Goal: Navigation & Orientation: Find specific page/section

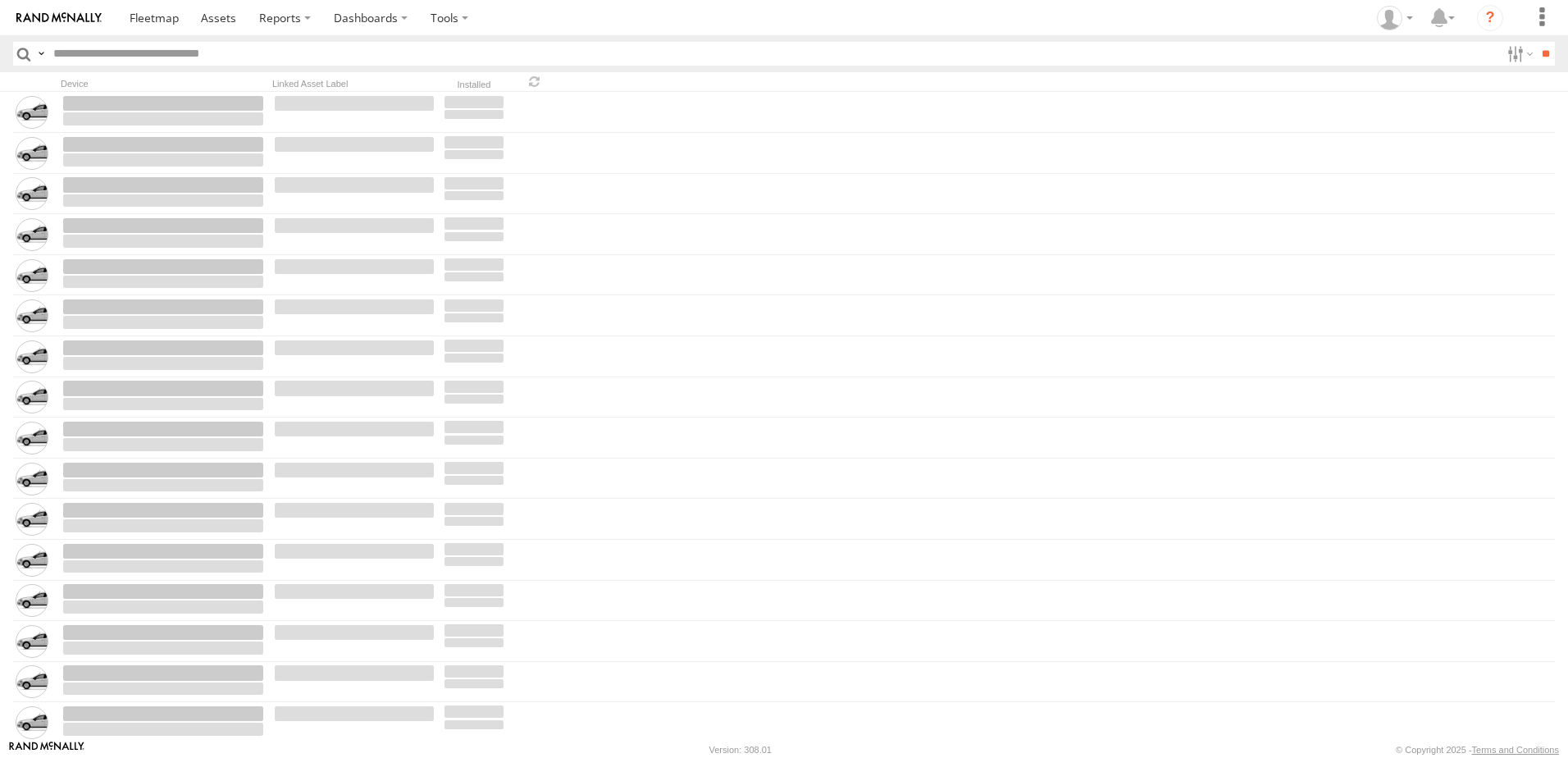
click at [475, 53] on input "text" at bounding box center [774, 53] width 1454 height 23
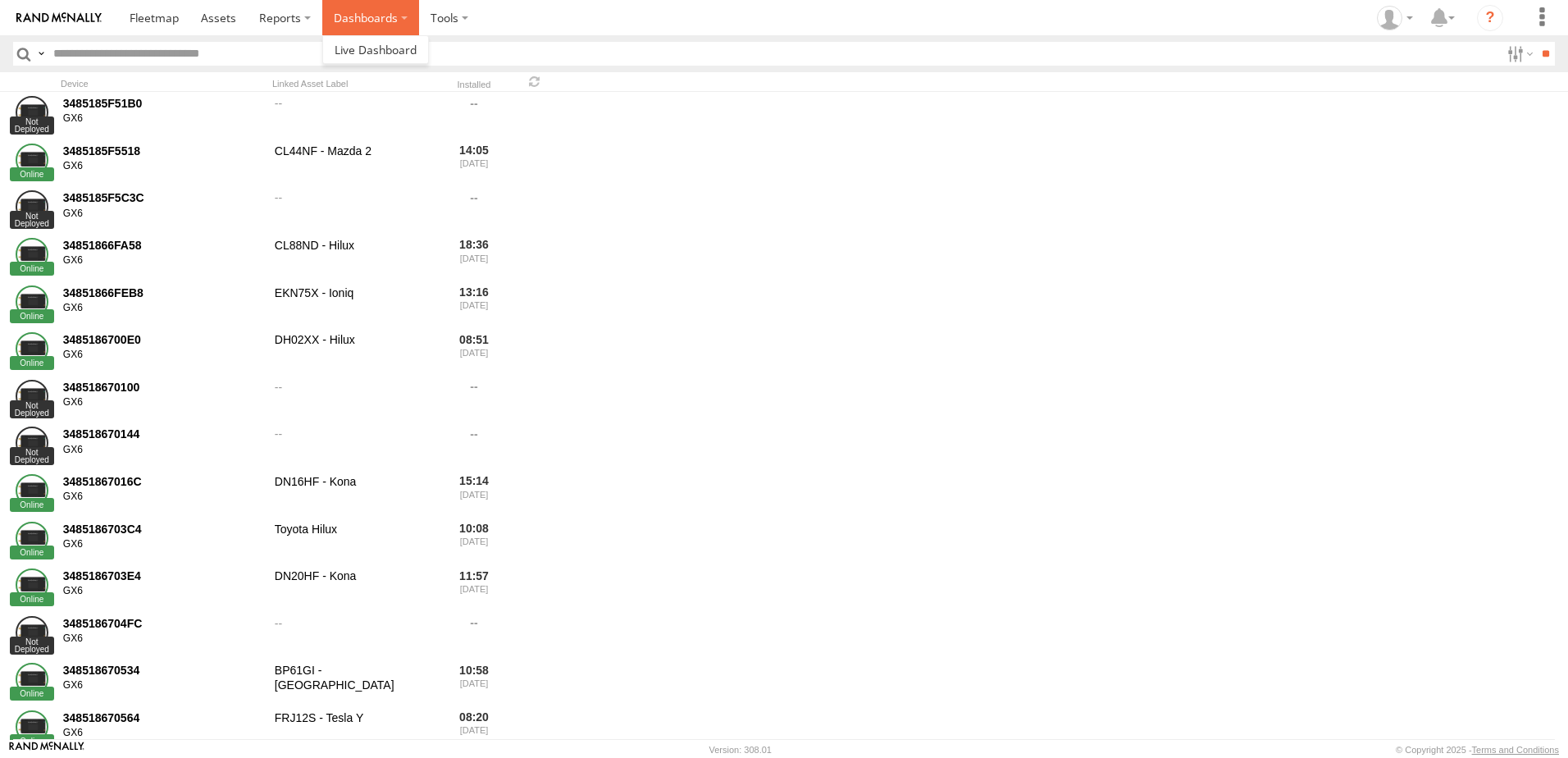
click at [389, 11] on label "Dashboards" at bounding box center [371, 17] width 97 height 36
click at [378, 44] on span at bounding box center [376, 49] width 82 height 16
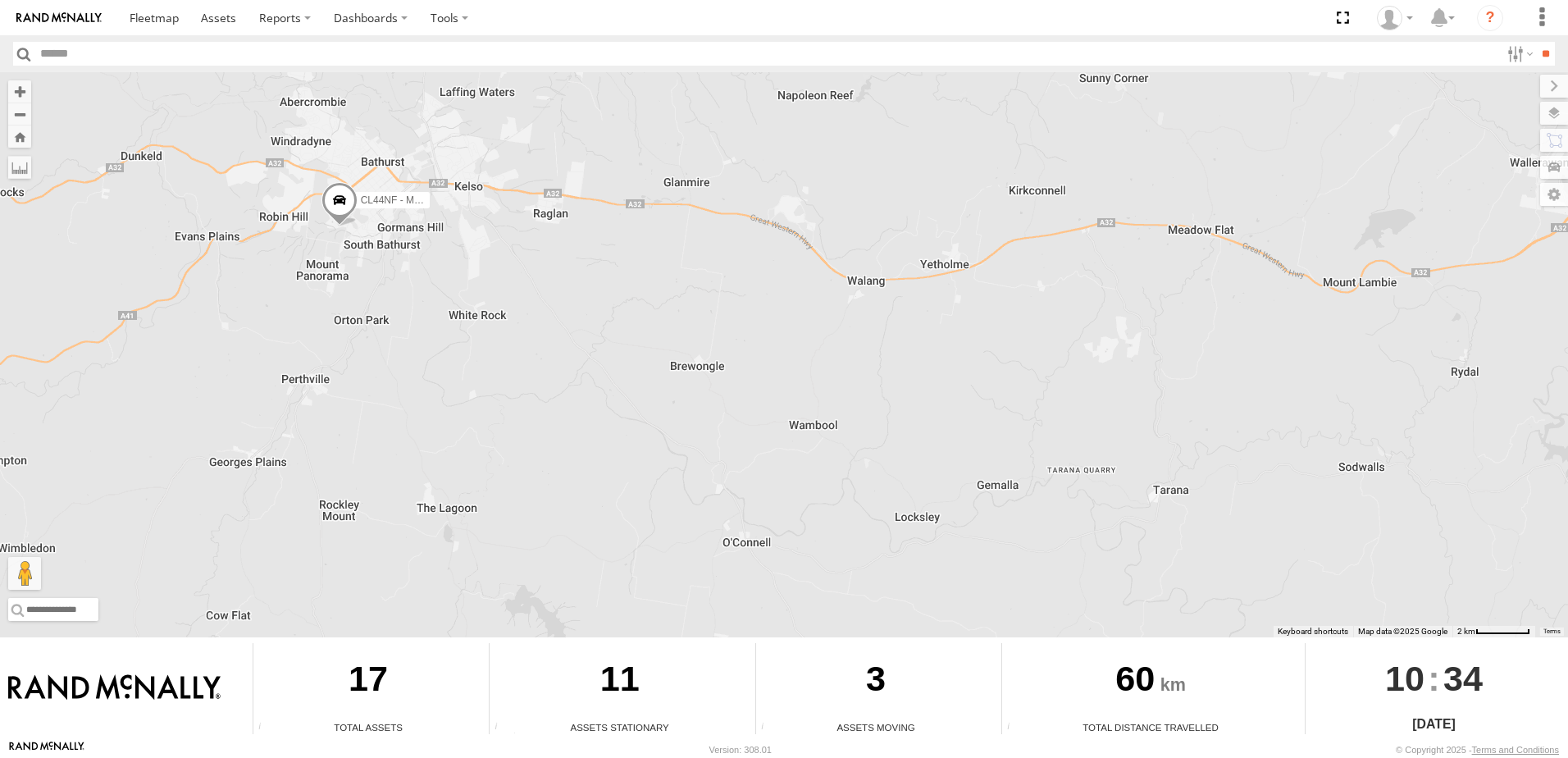
drag, startPoint x: 240, startPoint y: 271, endPoint x: 194, endPoint y: 349, distance: 90.6
click at [194, 349] on div "CL44NF - Mazda 2" at bounding box center [784, 355] width 1568 height 565
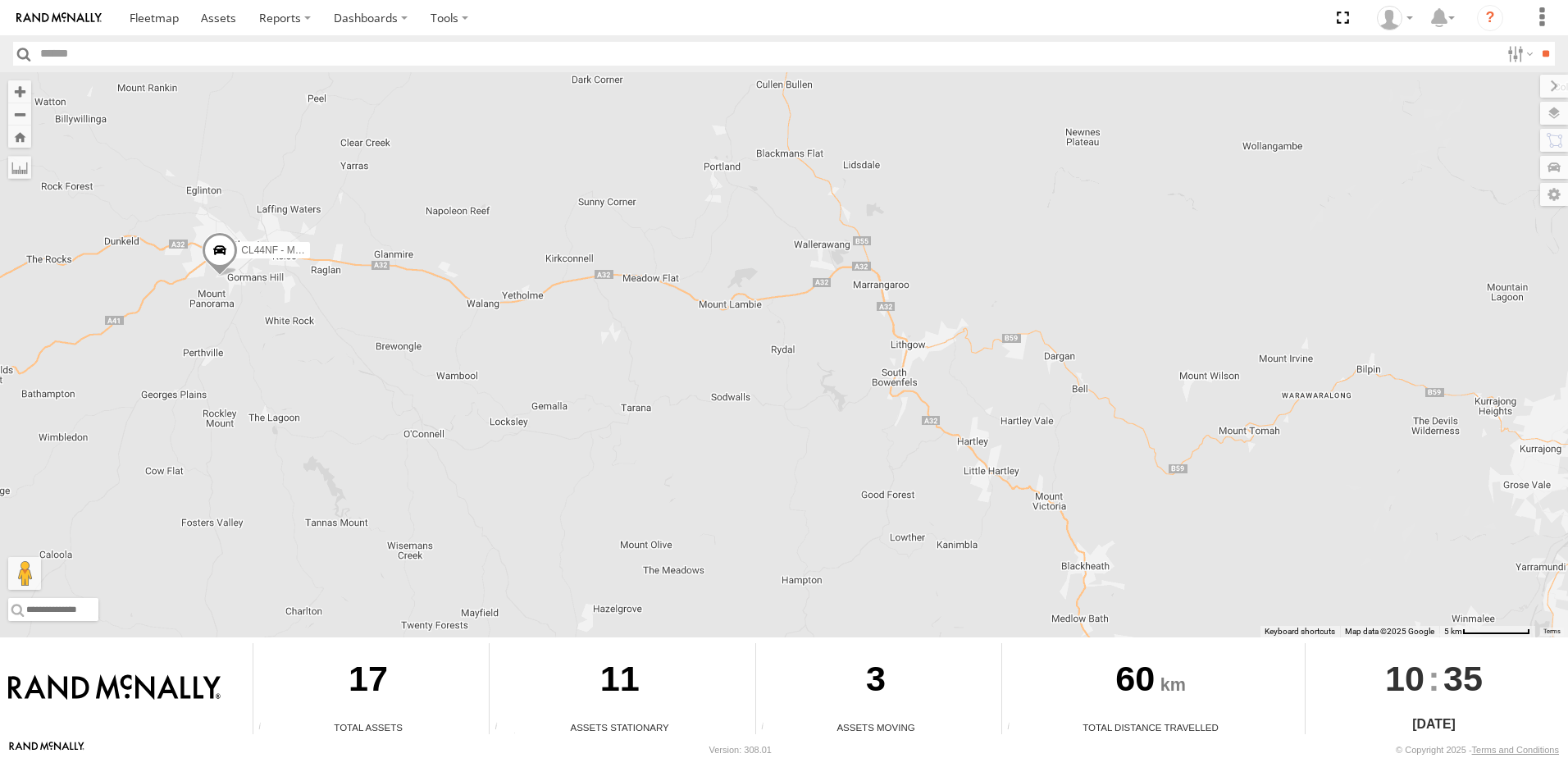
click at [227, 264] on span at bounding box center [220, 253] width 36 height 44
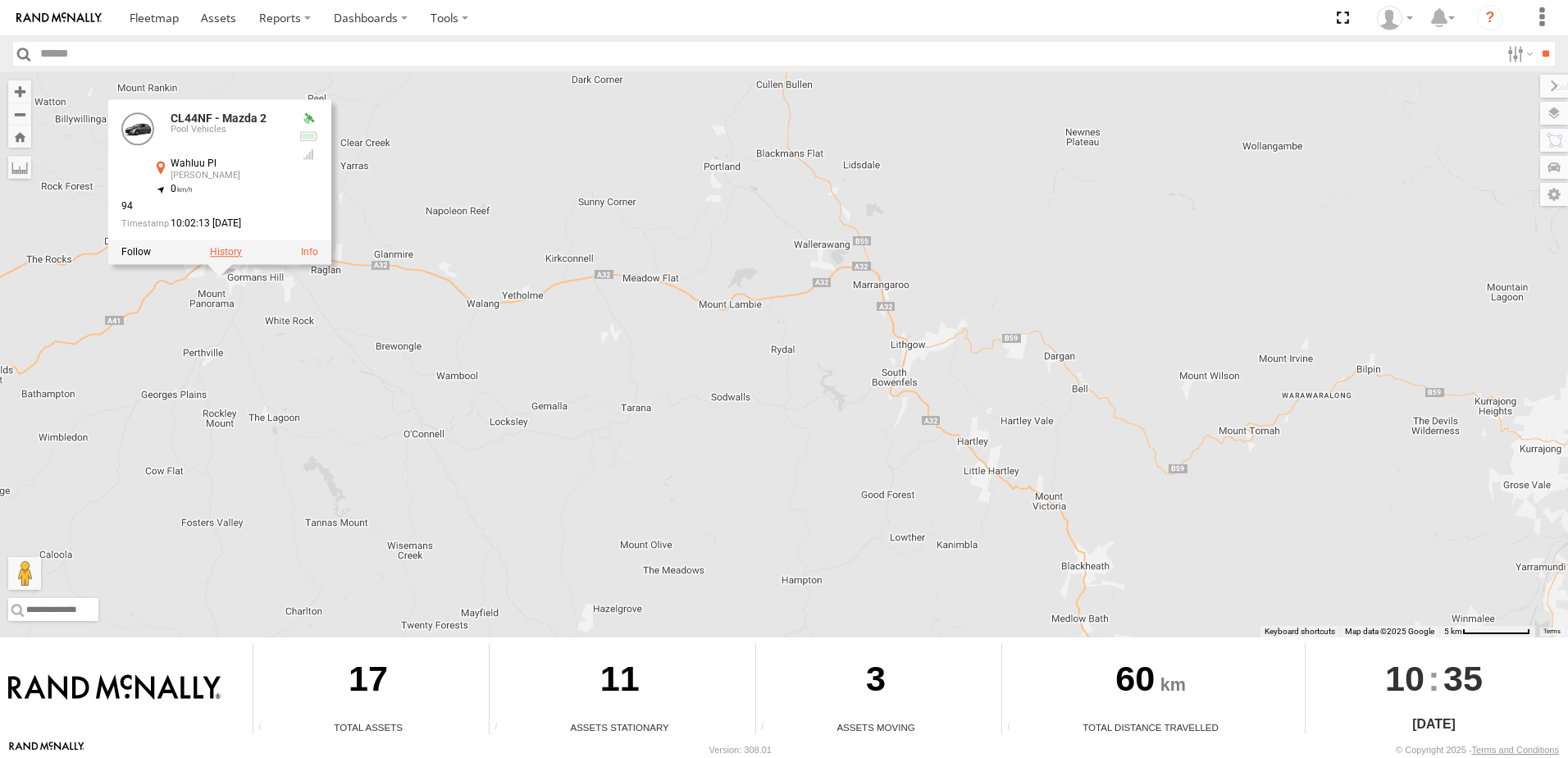
click at [237, 255] on label at bounding box center [225, 251] width 32 height 11
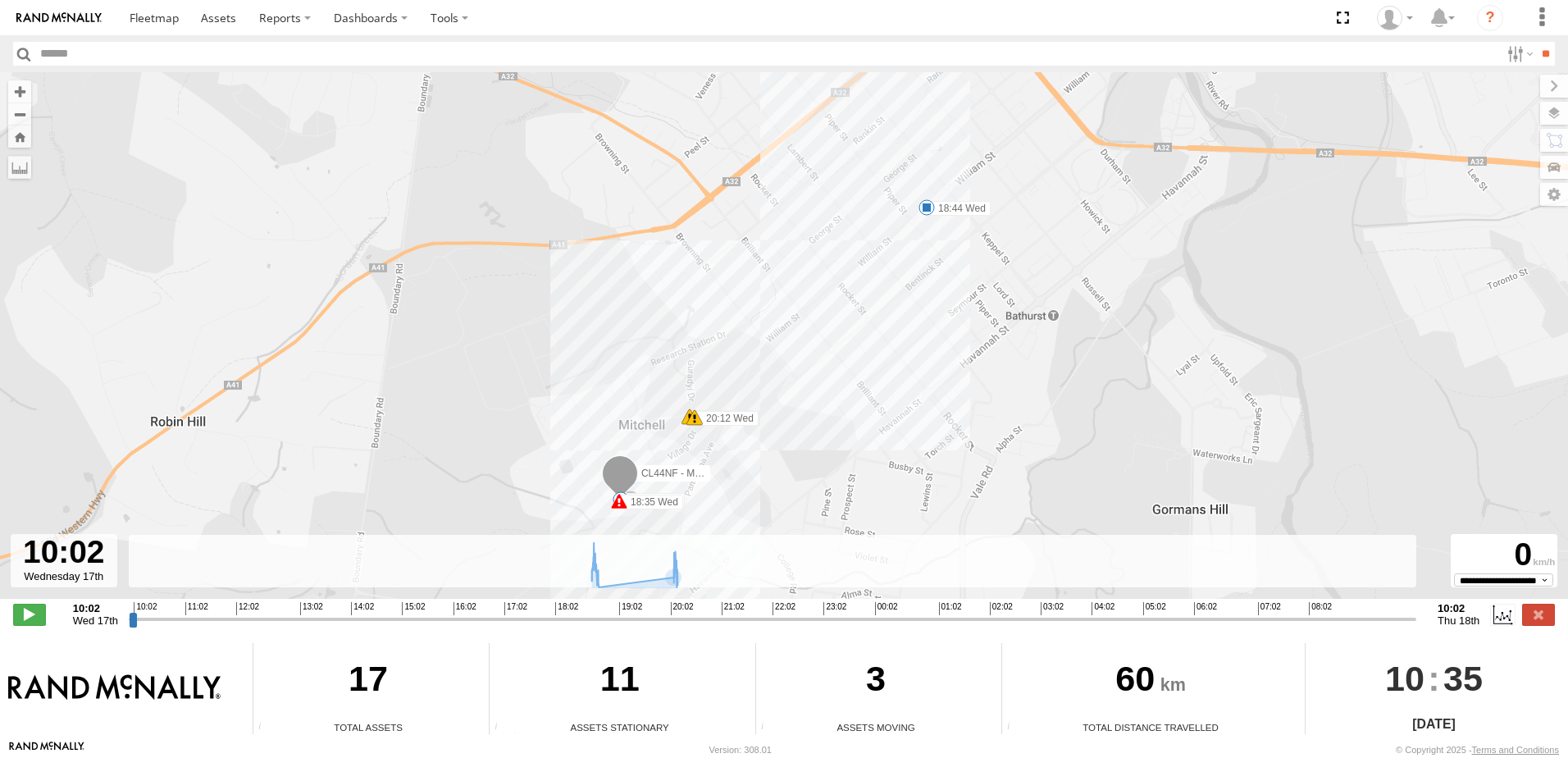
click at [619, 506] on span at bounding box center [618, 500] width 16 height 16
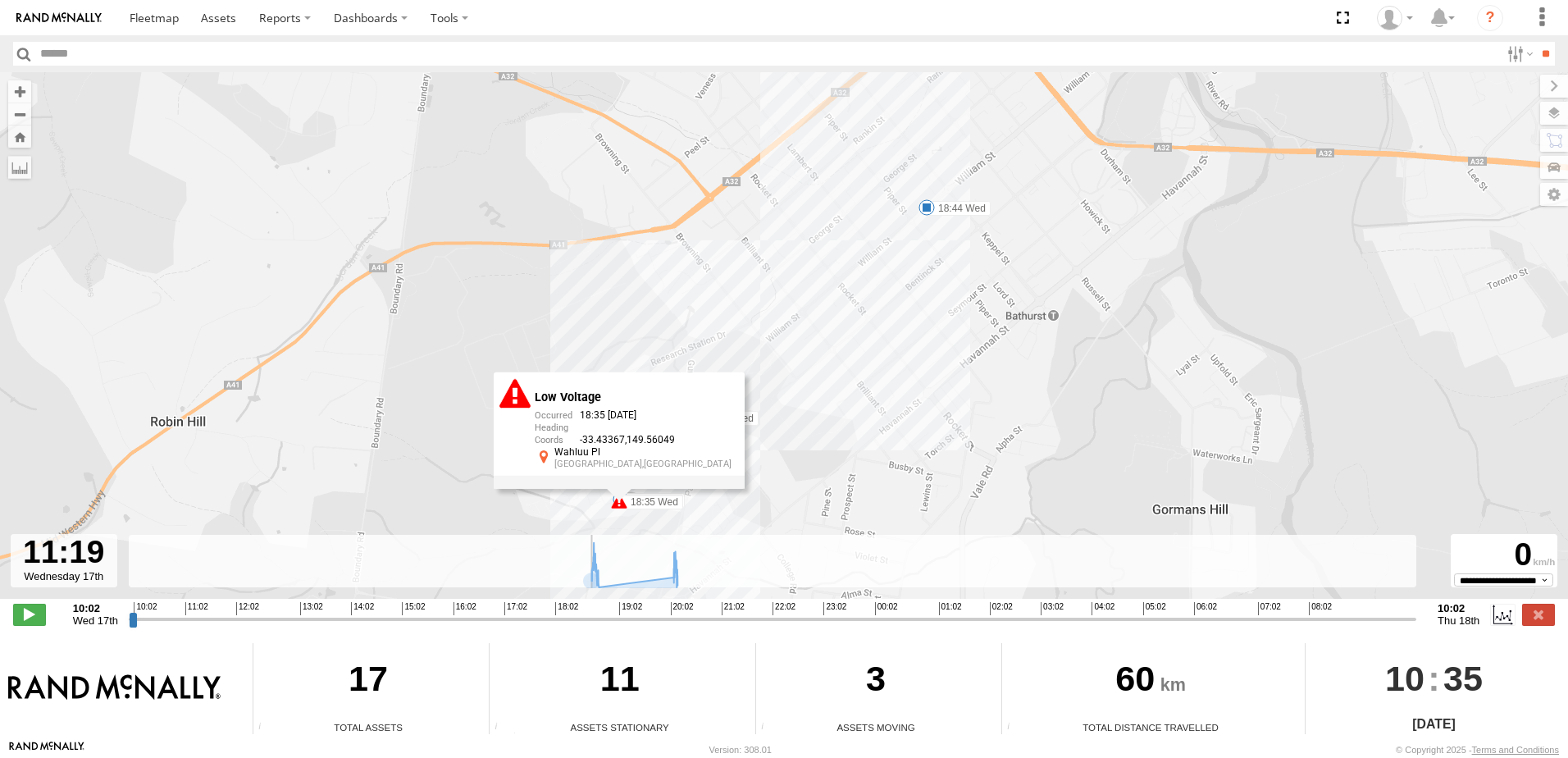
drag, startPoint x: 136, startPoint y: 615, endPoint x: 208, endPoint y: 624, distance: 72.6
type input "**********"
click at [208, 624] on input "range" at bounding box center [772, 618] width 1288 height 16
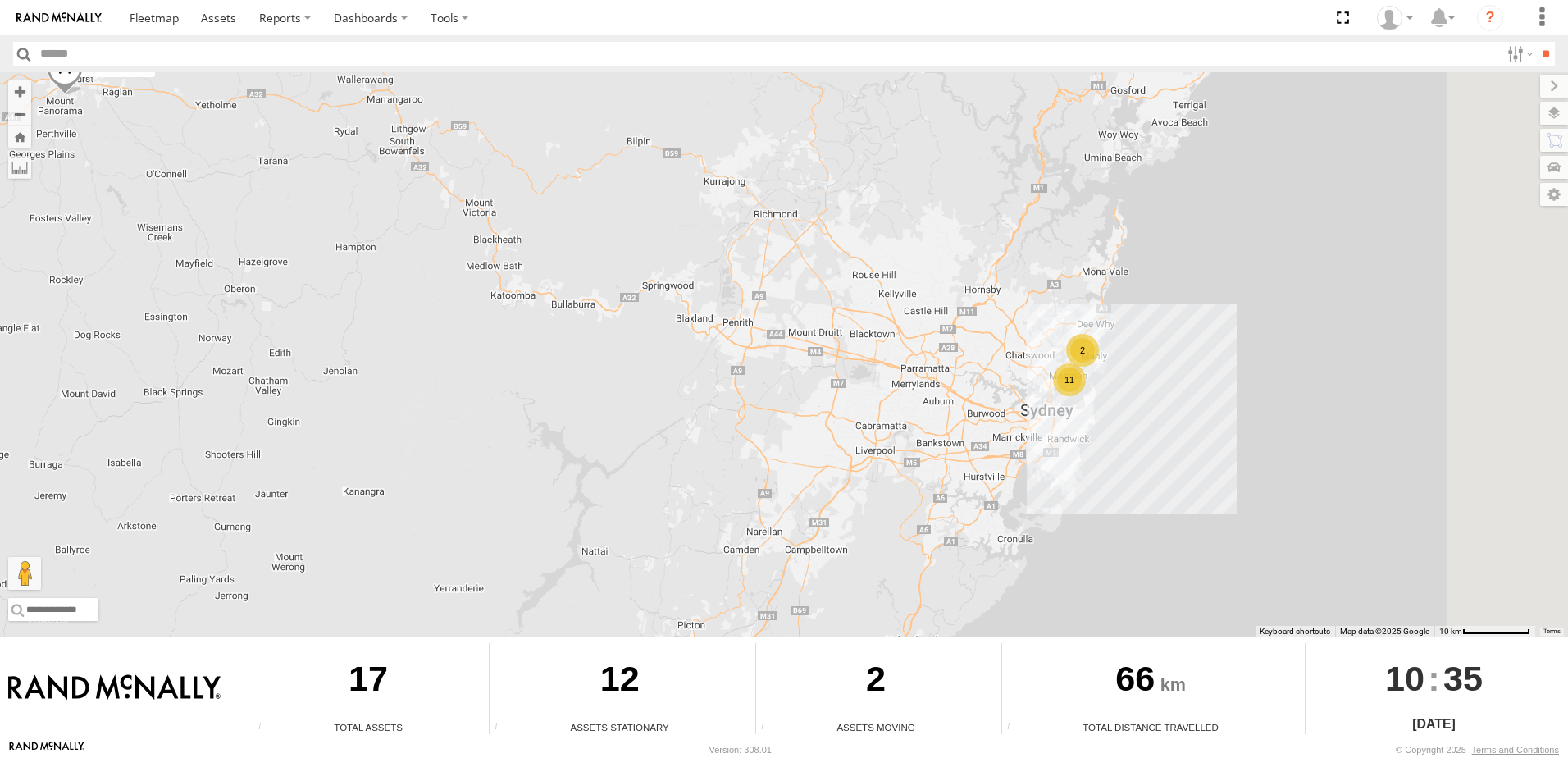
drag, startPoint x: 1074, startPoint y: 446, endPoint x: 723, endPoint y: 297, distance: 381.3
click at [723, 297] on div "11 CL44NF - Mazda 2 2" at bounding box center [784, 355] width 1568 height 565
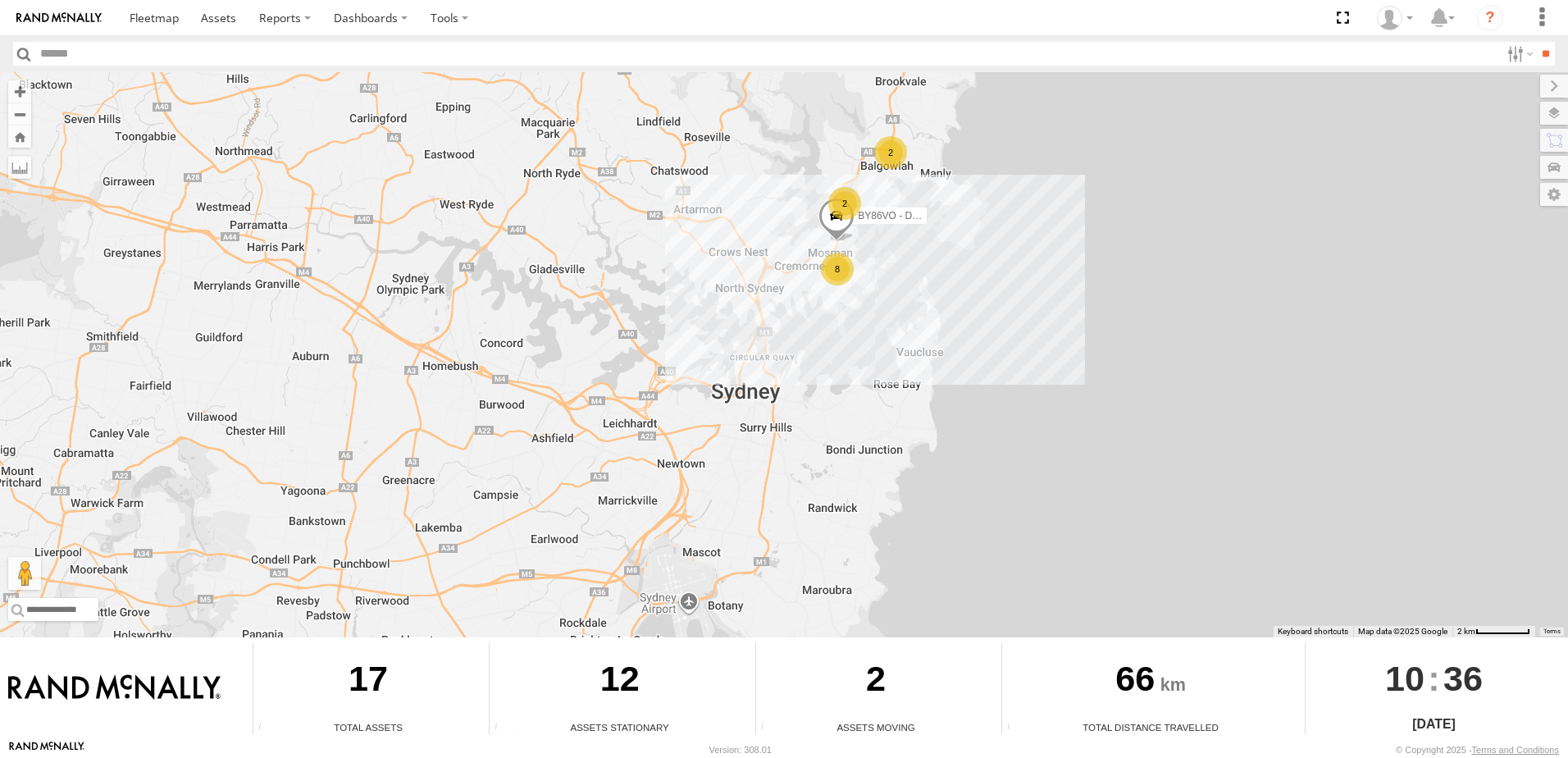
drag, startPoint x: 925, startPoint y: 265, endPoint x: 907, endPoint y: 384, distance: 120.4
click at [907, 384] on div "CL44NF - Mazda 2 8 2 BY86VO - Dualis 2" at bounding box center [784, 355] width 1568 height 565
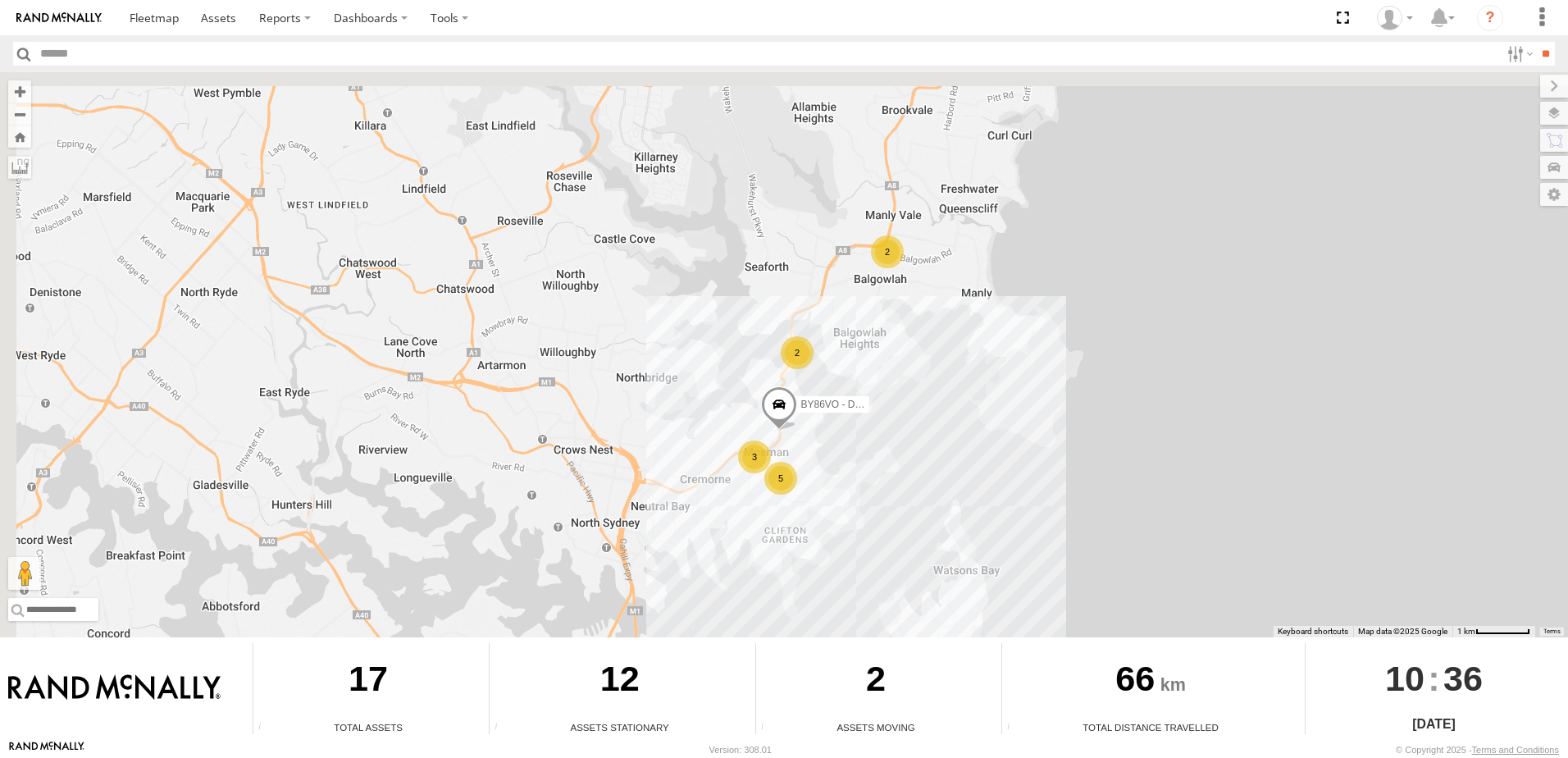
drag, startPoint x: 905, startPoint y: 252, endPoint x: 935, endPoint y: 425, distance: 175.6
click at [935, 425] on div "CL44NF - Mazda 2 BY86VO - Dualis 5 2 3 2" at bounding box center [784, 355] width 1568 height 565
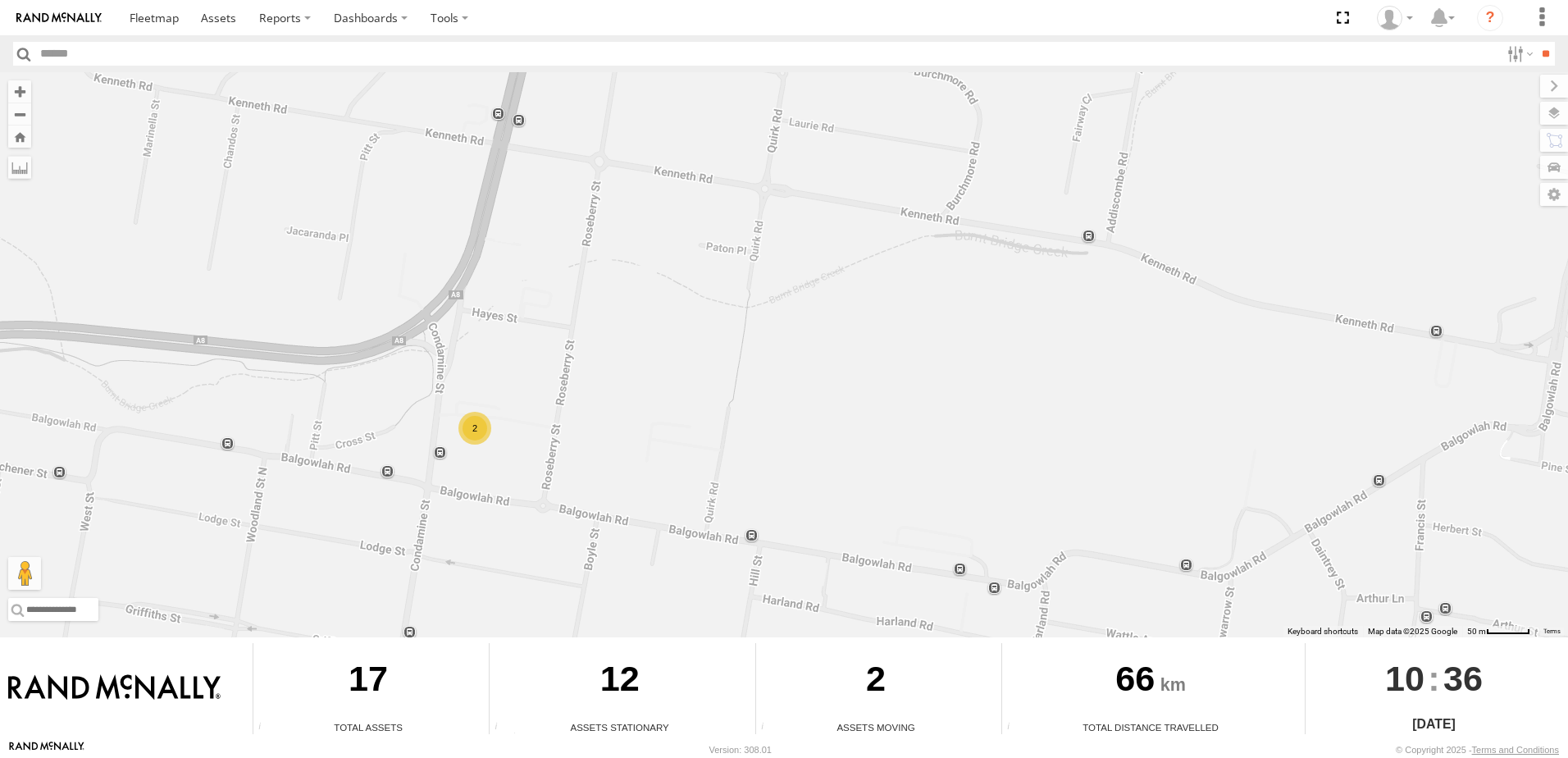
click at [471, 436] on div "2" at bounding box center [475, 428] width 33 height 33
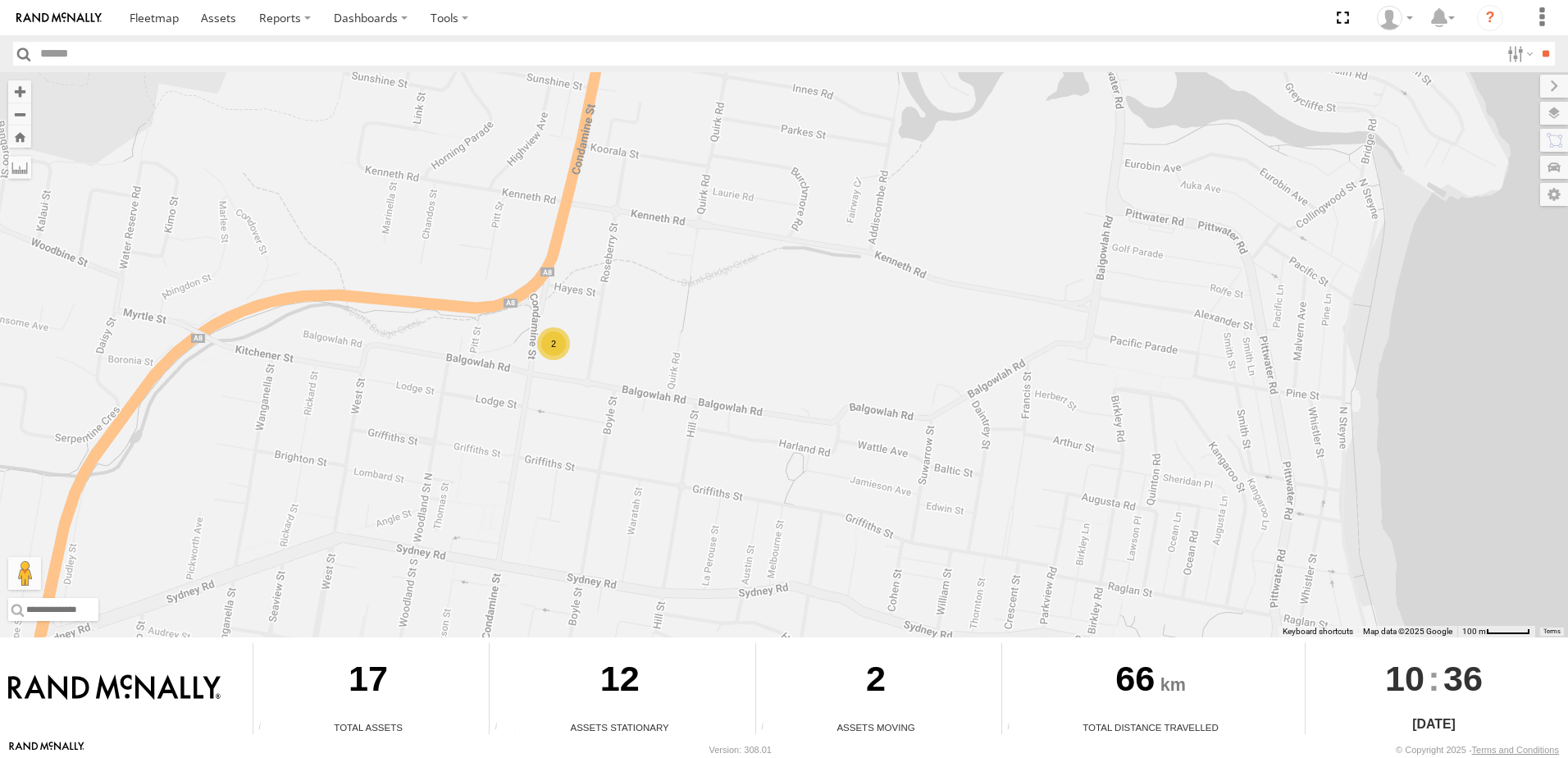
drag, startPoint x: 567, startPoint y: 348, endPoint x: 904, endPoint y: 42, distance: 455.2
click at [767, 140] on div "CL44NF - Mazda 2 BY86VO - Dualis 2" at bounding box center [784, 355] width 1568 height 565
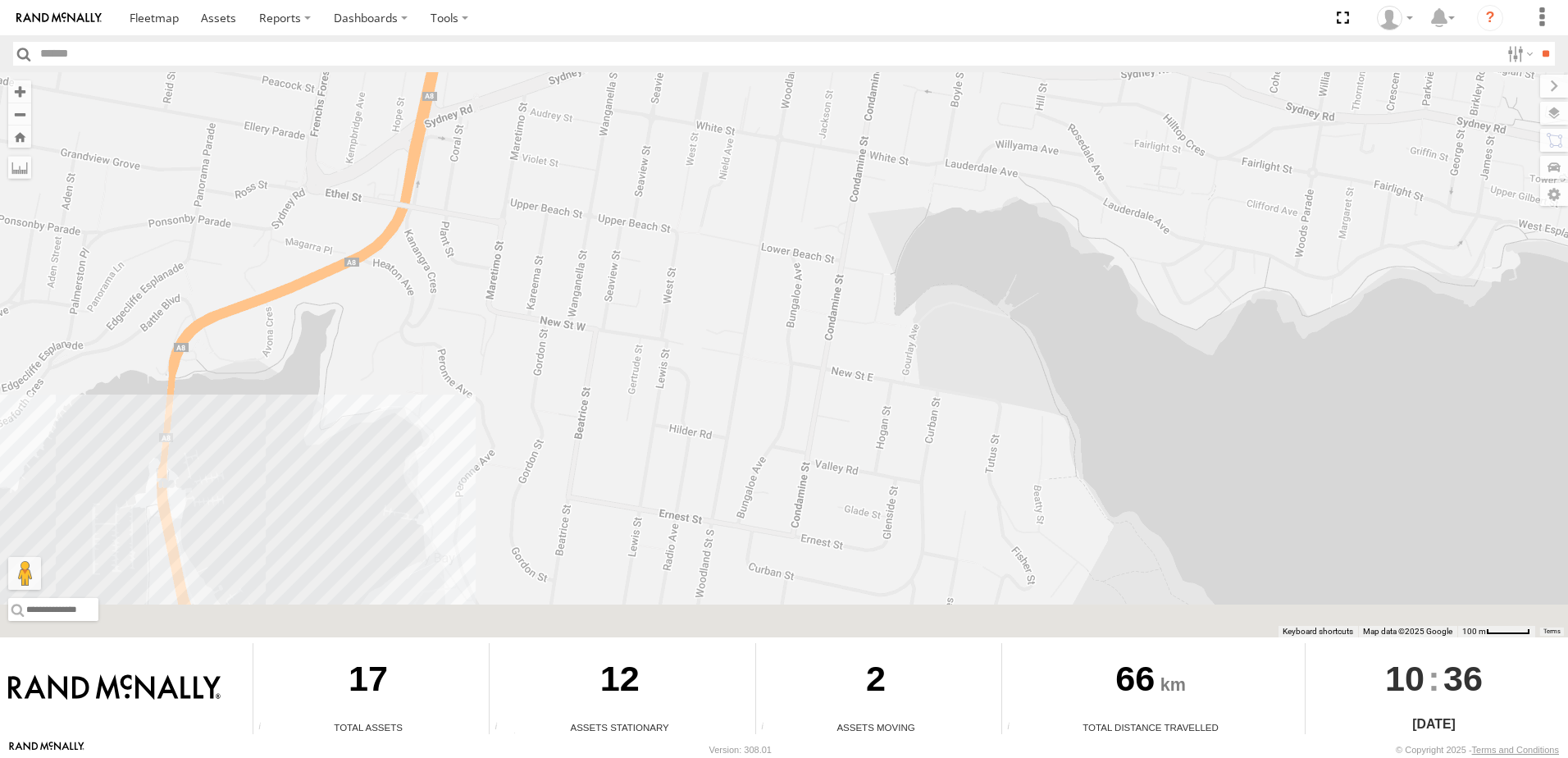
drag, startPoint x: 752, startPoint y: 382, endPoint x: 746, endPoint y: 146, distance: 236.1
click at [742, 159] on div "CL44NF - Mazda 2 BY86VO - Dualis 2" at bounding box center [784, 355] width 1568 height 565
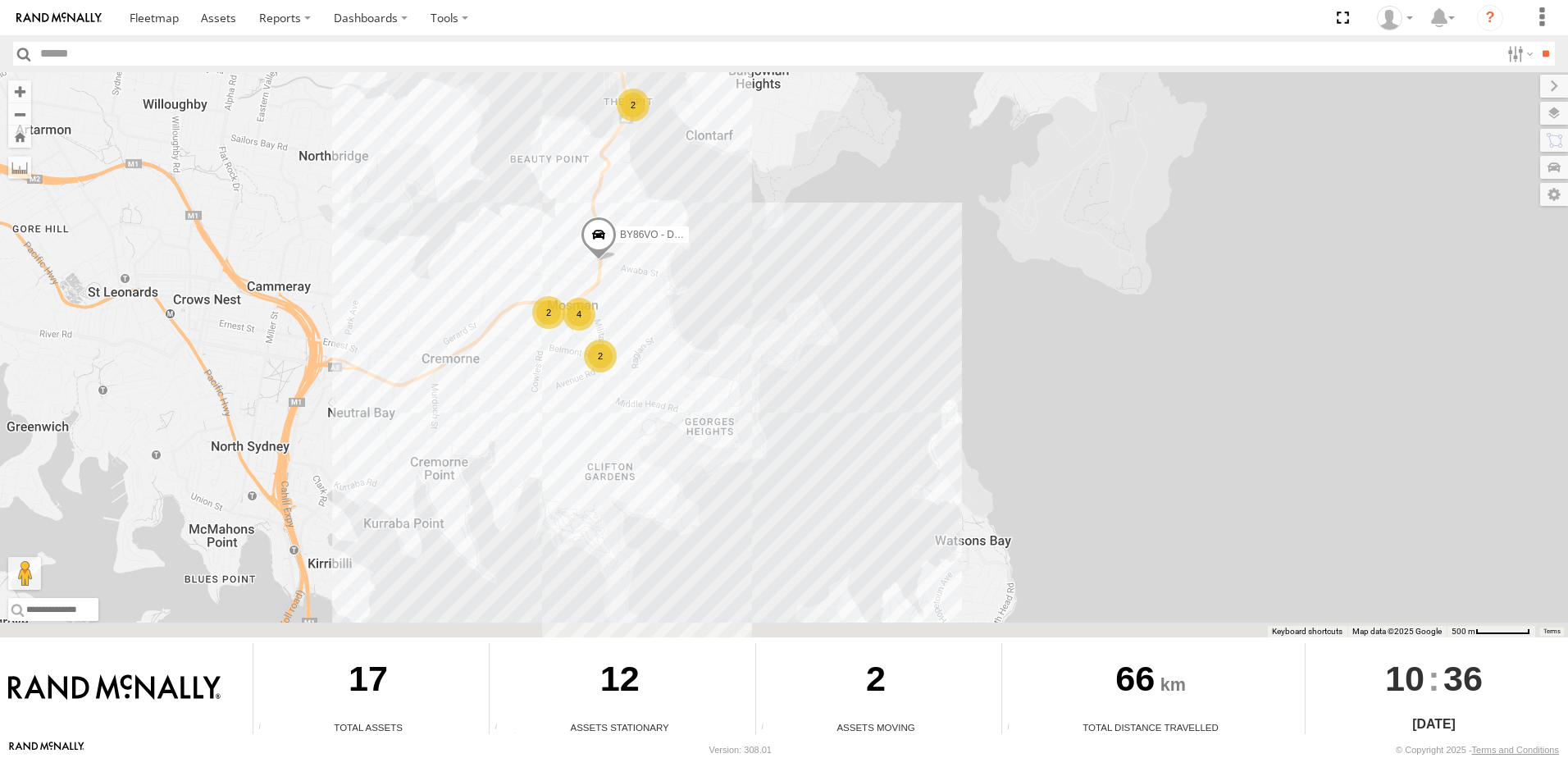
drag, startPoint x: 681, startPoint y: 369, endPoint x: 707, endPoint y: 297, distance: 76.6
click at [707, 297] on div "CL44NF - Mazda 2 BY86VO - Dualis 2 2 4 2" at bounding box center [784, 355] width 1568 height 565
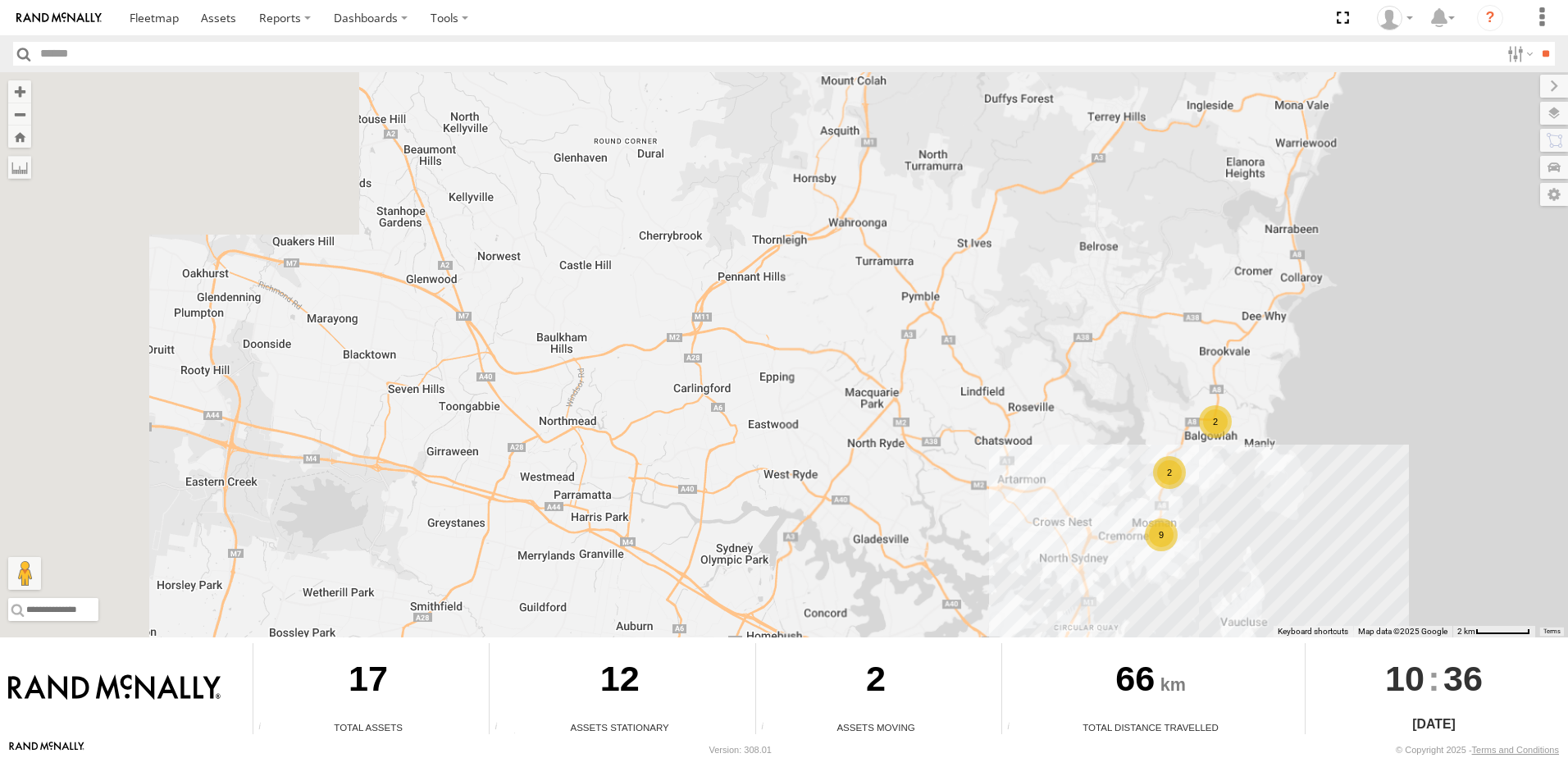
drag, startPoint x: 279, startPoint y: 449, endPoint x: 1081, endPoint y: 469, distance: 802.2
click at [1081, 469] on div "CL44NF - Mazda 2 9 2 2" at bounding box center [784, 355] width 1568 height 565
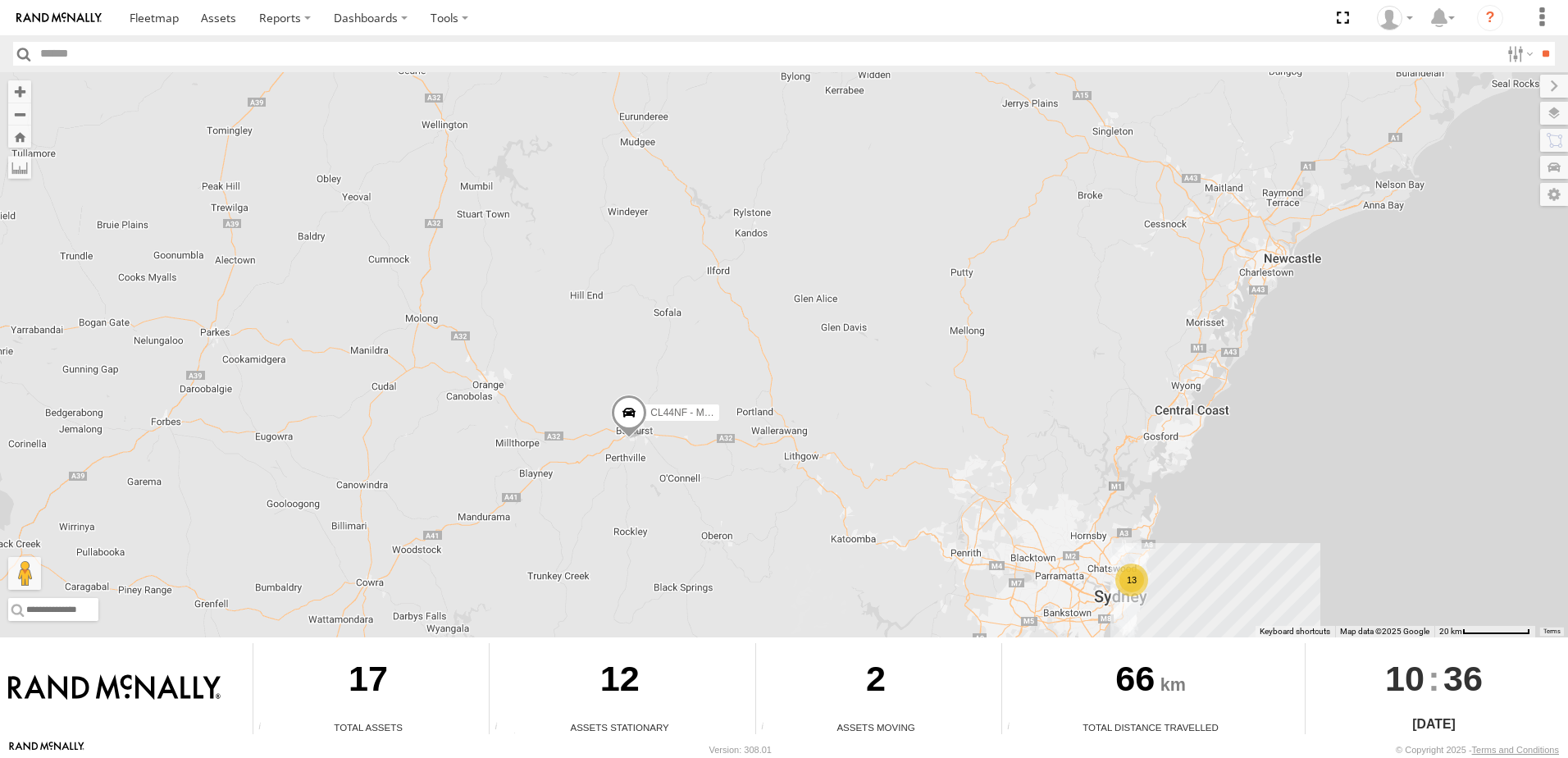
drag, startPoint x: 465, startPoint y: 343, endPoint x: 641, endPoint y: 475, distance: 220.0
click at [641, 475] on div "CL44NF - Mazda 2 13" at bounding box center [784, 355] width 1568 height 565
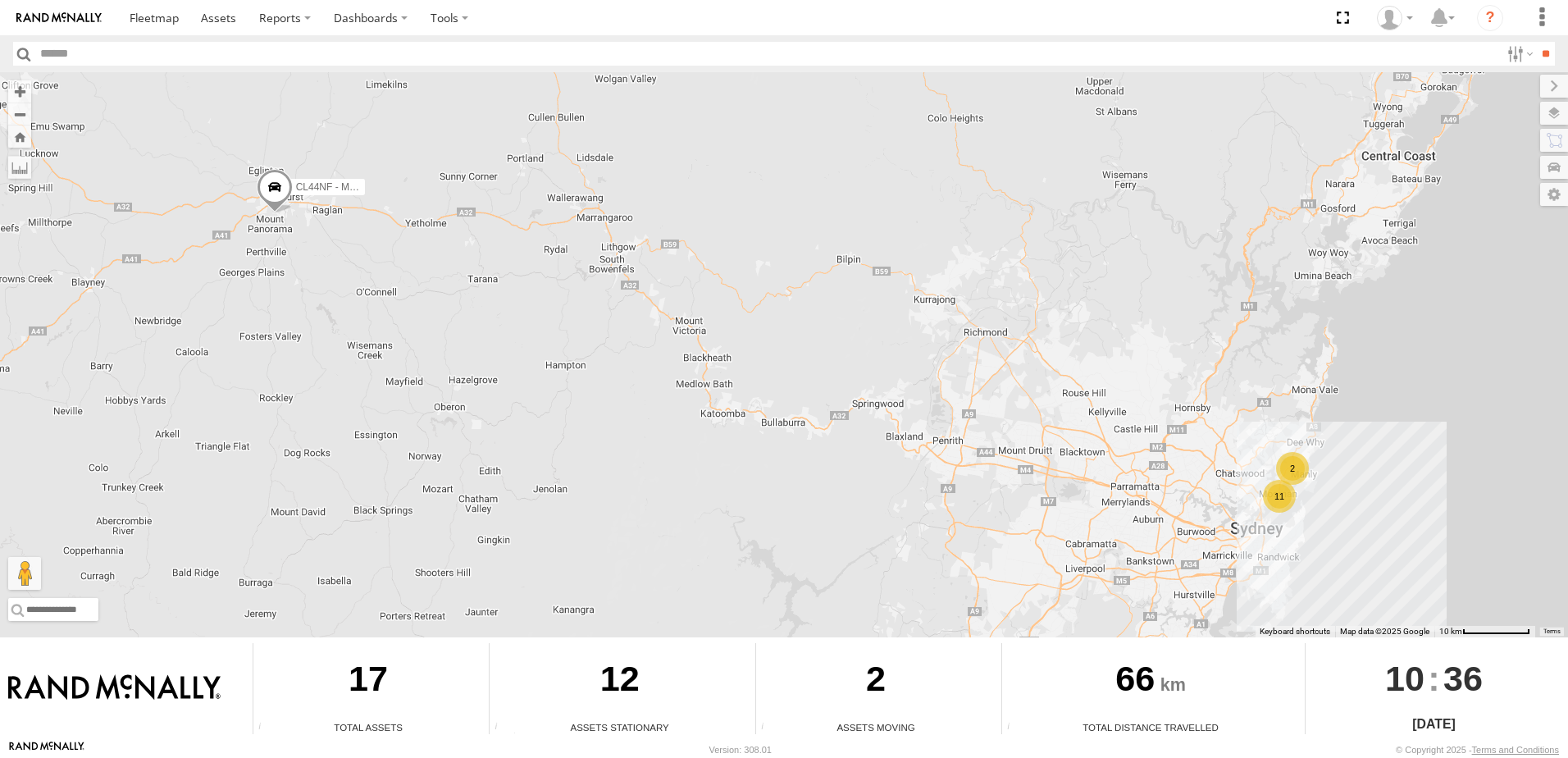
click at [285, 192] on span at bounding box center [275, 190] width 36 height 44
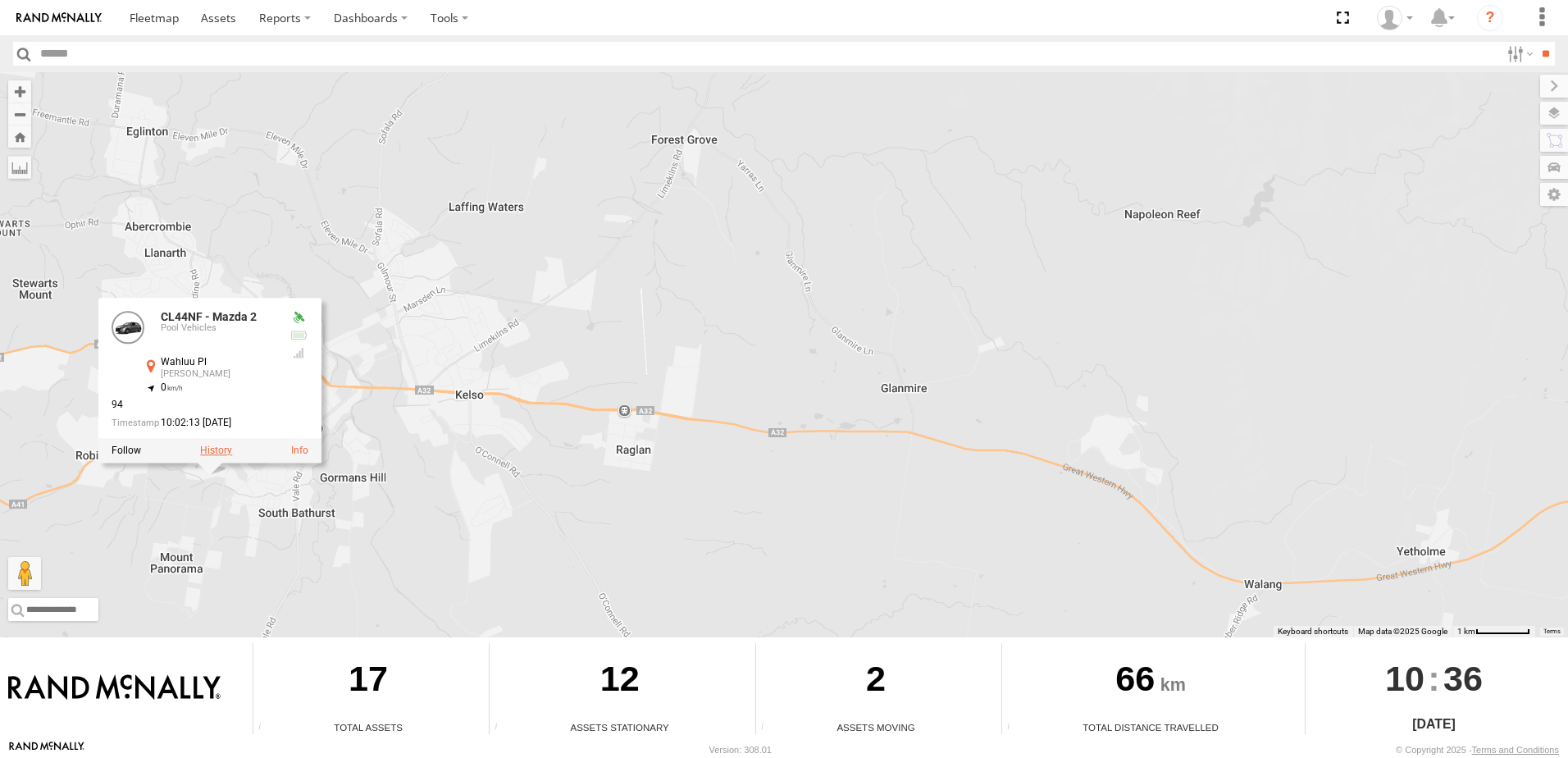
click at [213, 447] on label at bounding box center [216, 450] width 32 height 11
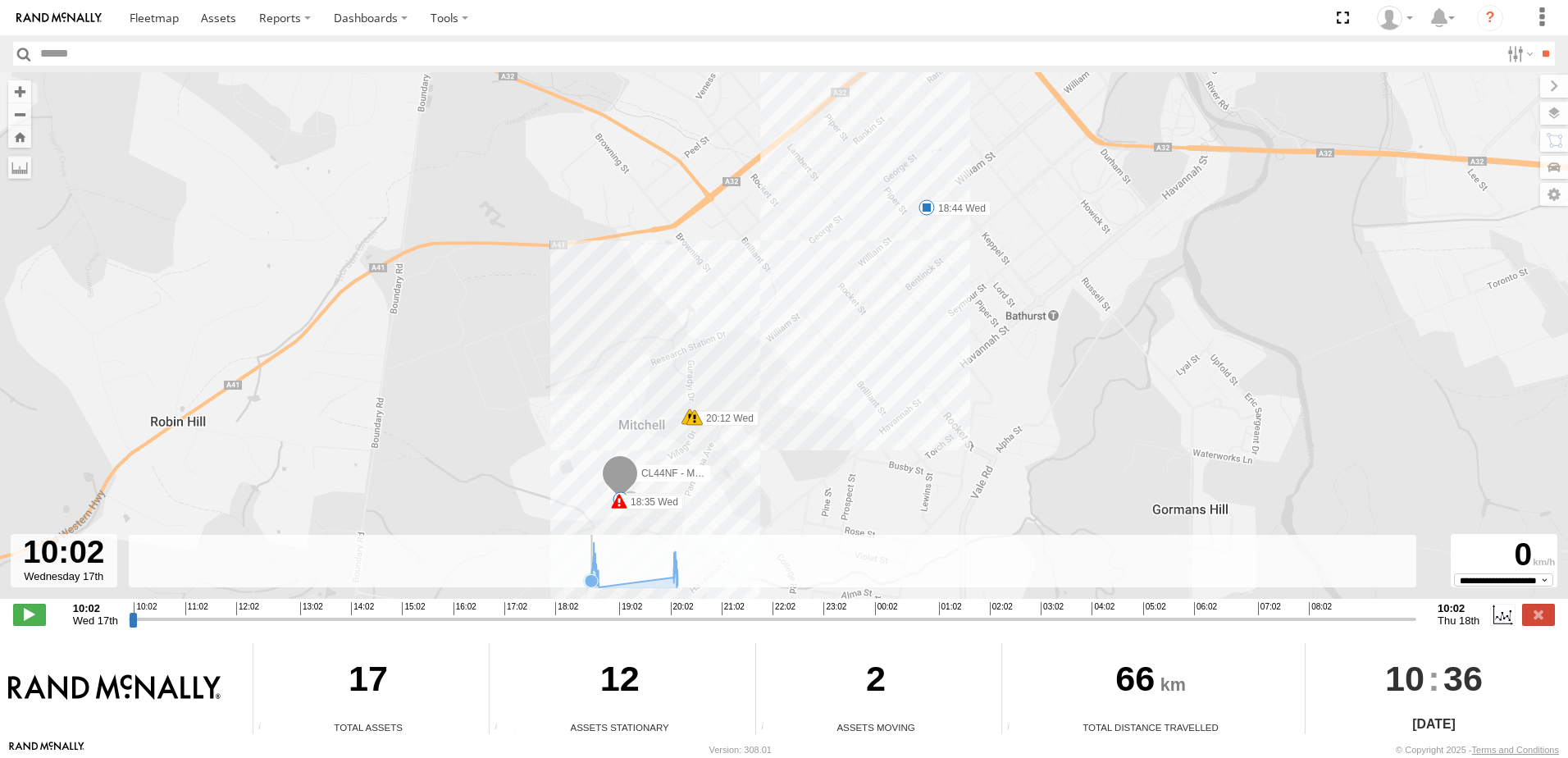
click at [568, 580] on rect at bounding box center [772, 561] width 1288 height 53
click at [589, 584] on icon at bounding box center [591, 580] width 13 height 13
drag, startPoint x: 589, startPoint y: 584, endPoint x: 629, endPoint y: 584, distance: 40.0
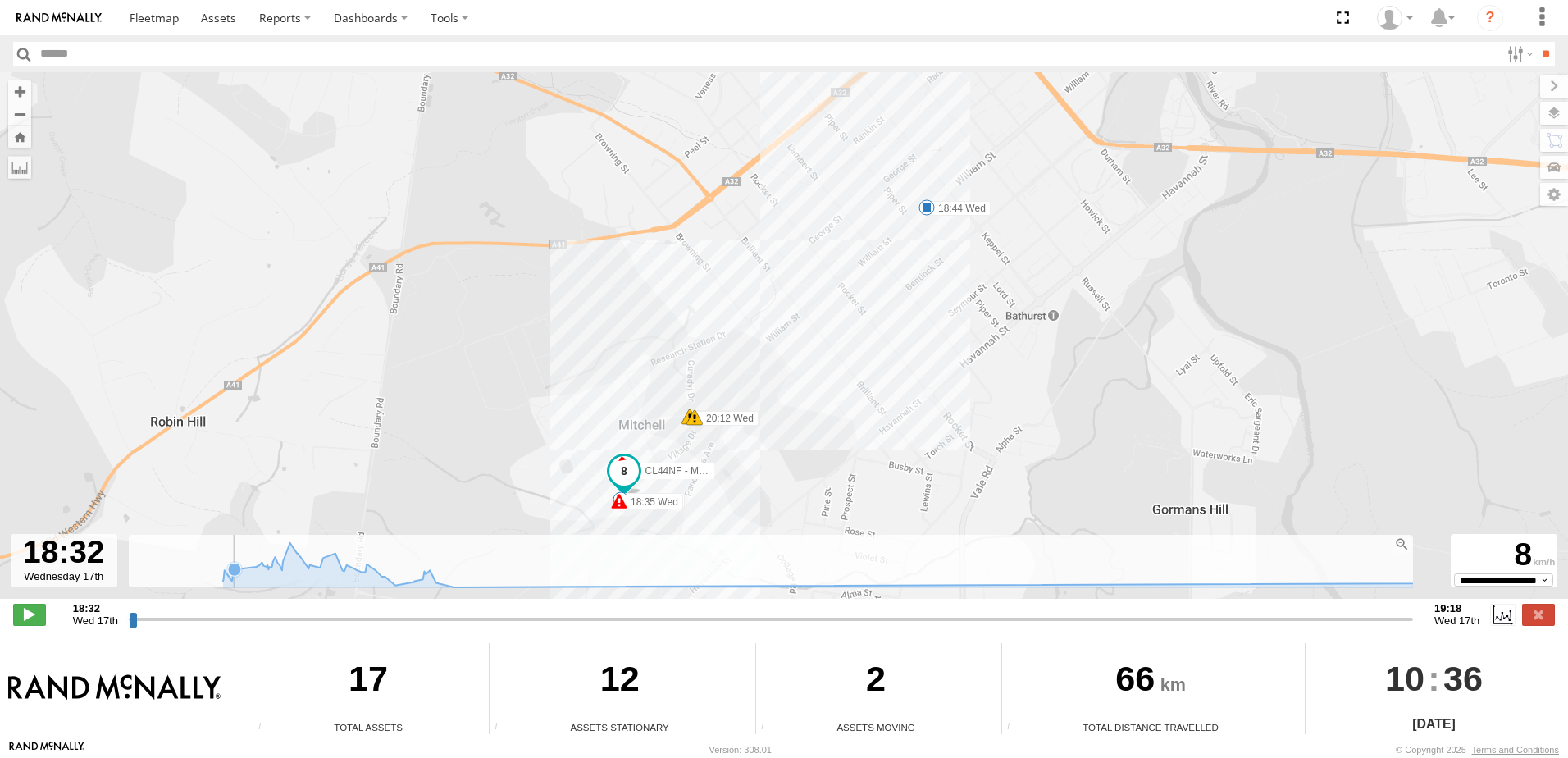
click at [240, 574] on icon at bounding box center [234, 569] width 16 height 16
click at [309, 586] on icon at bounding box center [1599, 565] width 2753 height 45
click at [376, 596] on div "CL44NF - Mazda 2 18:35 Wed 18:37 Wed 18:44 Wed 20:12 Wed 20:14 Wed" at bounding box center [784, 343] width 1568 height 544
click at [382, 587] on icon at bounding box center [1599, 565] width 2753 height 45
click at [186, 579] on rect at bounding box center [772, 561] width 1288 height 53
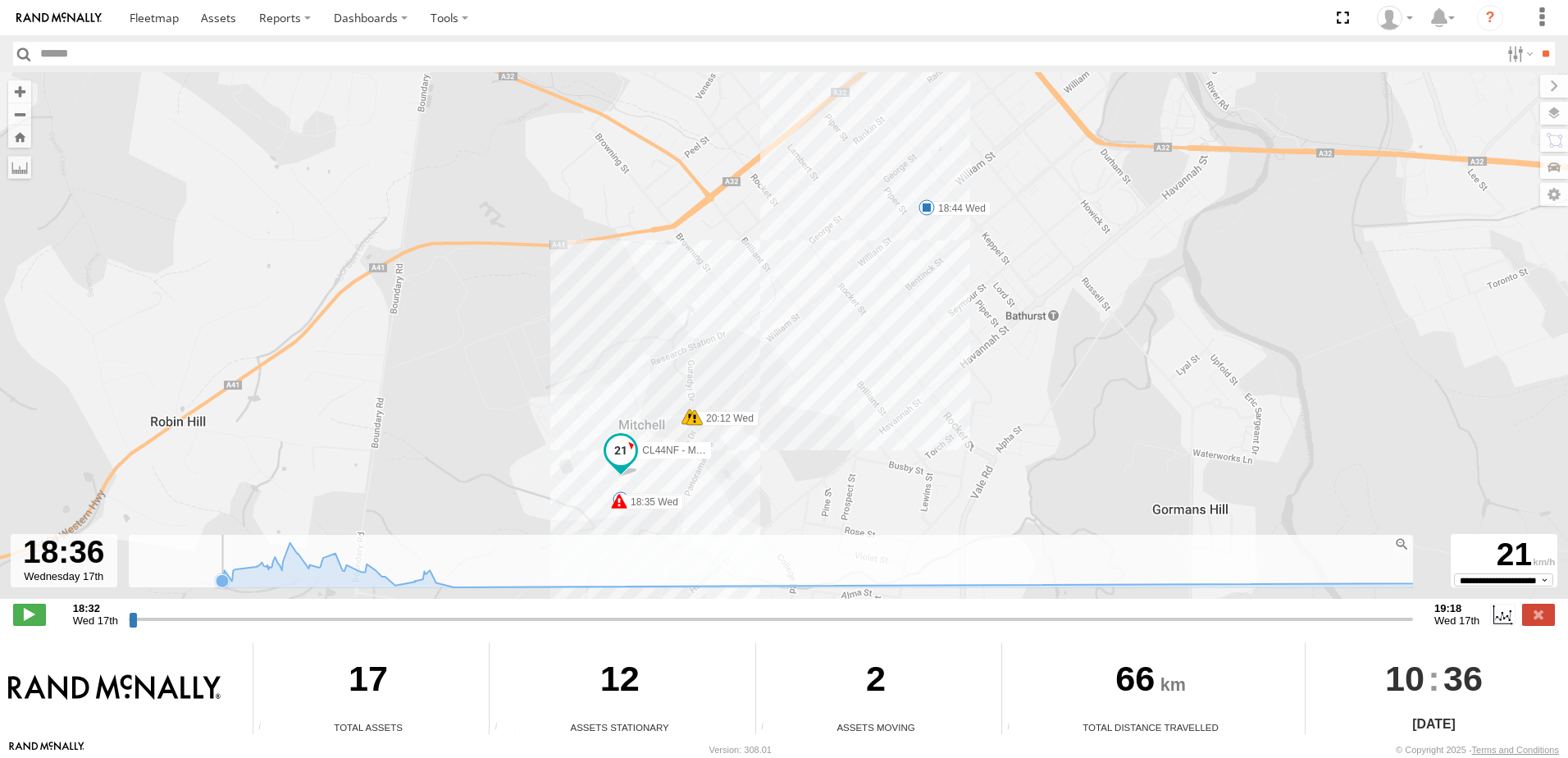
click at [143, 568] on rect at bounding box center [772, 561] width 1288 height 53
drag, startPoint x: 136, startPoint y: 616, endPoint x: 1456, endPoint y: 585, distance: 1320.4
click at [1413, 611] on input "range" at bounding box center [770, 618] width 1284 height 16
drag, startPoint x: 167, startPoint y: 623, endPoint x: 115, endPoint y: 618, distance: 52.2
click at [128, 618] on input "range" at bounding box center [770, 618] width 1284 height 16
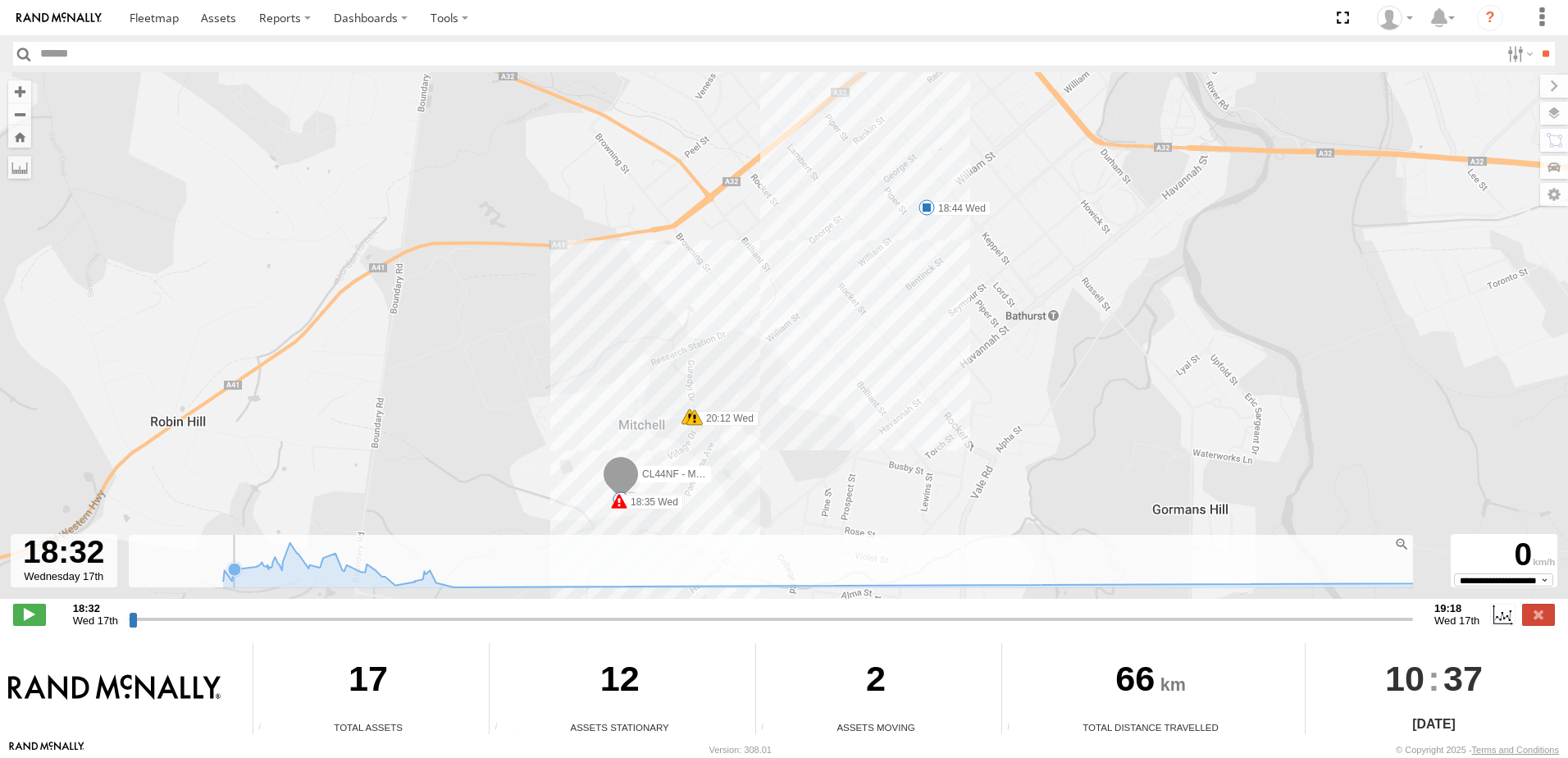
click at [244, 586] on icon at bounding box center [1599, 565] width 2753 height 45
click at [175, 579] on rect at bounding box center [772, 561] width 1288 height 53
drag, startPoint x: 243, startPoint y: 579, endPoint x: 294, endPoint y: 579, distance: 51.0
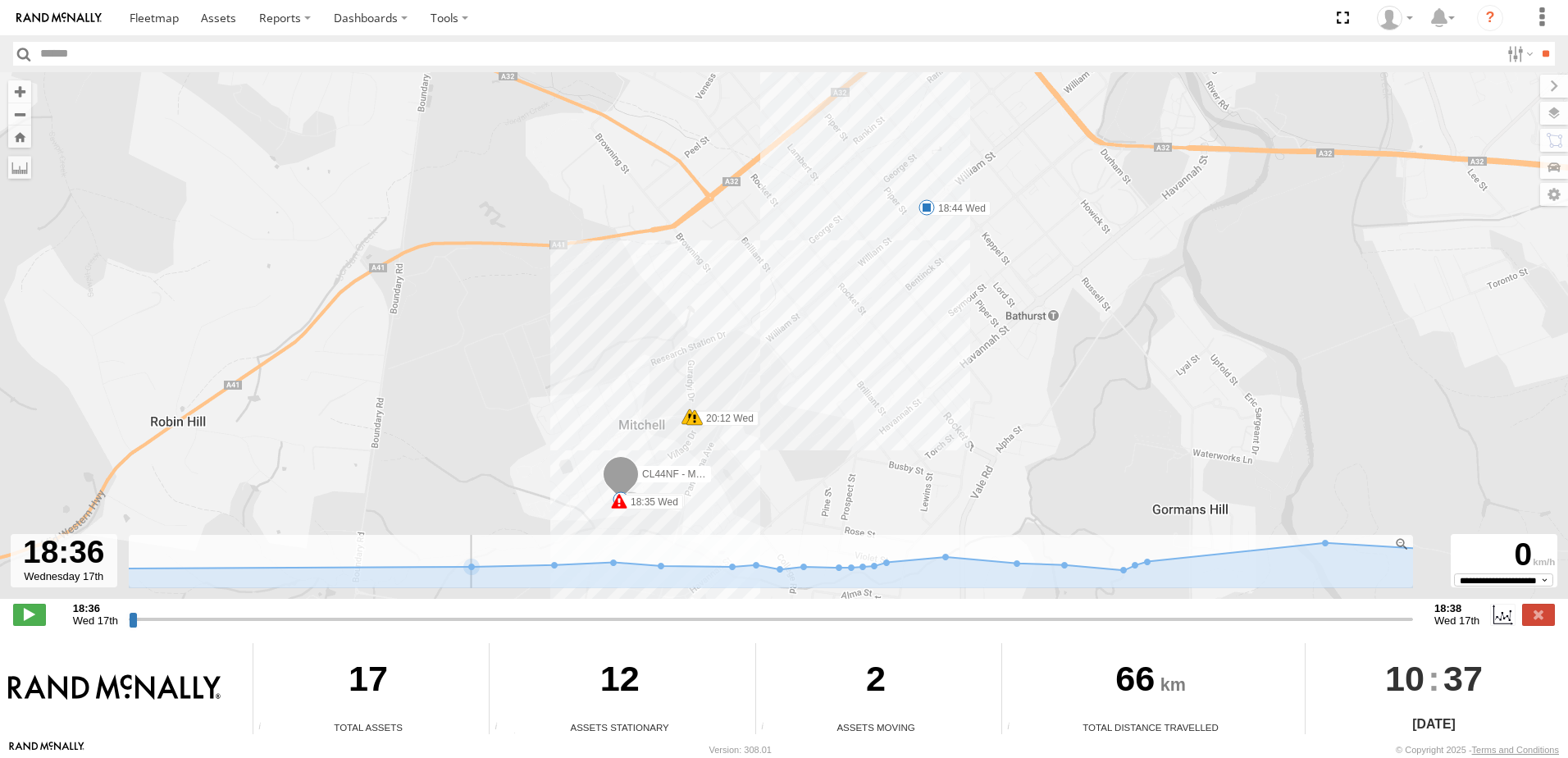
drag, startPoint x: 140, startPoint y: 618, endPoint x: 50, endPoint y: 628, distance: 90.6
click at [128, 626] on input "range" at bounding box center [770, 618] width 1284 height 16
click at [145, 626] on input "range" at bounding box center [770, 618] width 1284 height 16
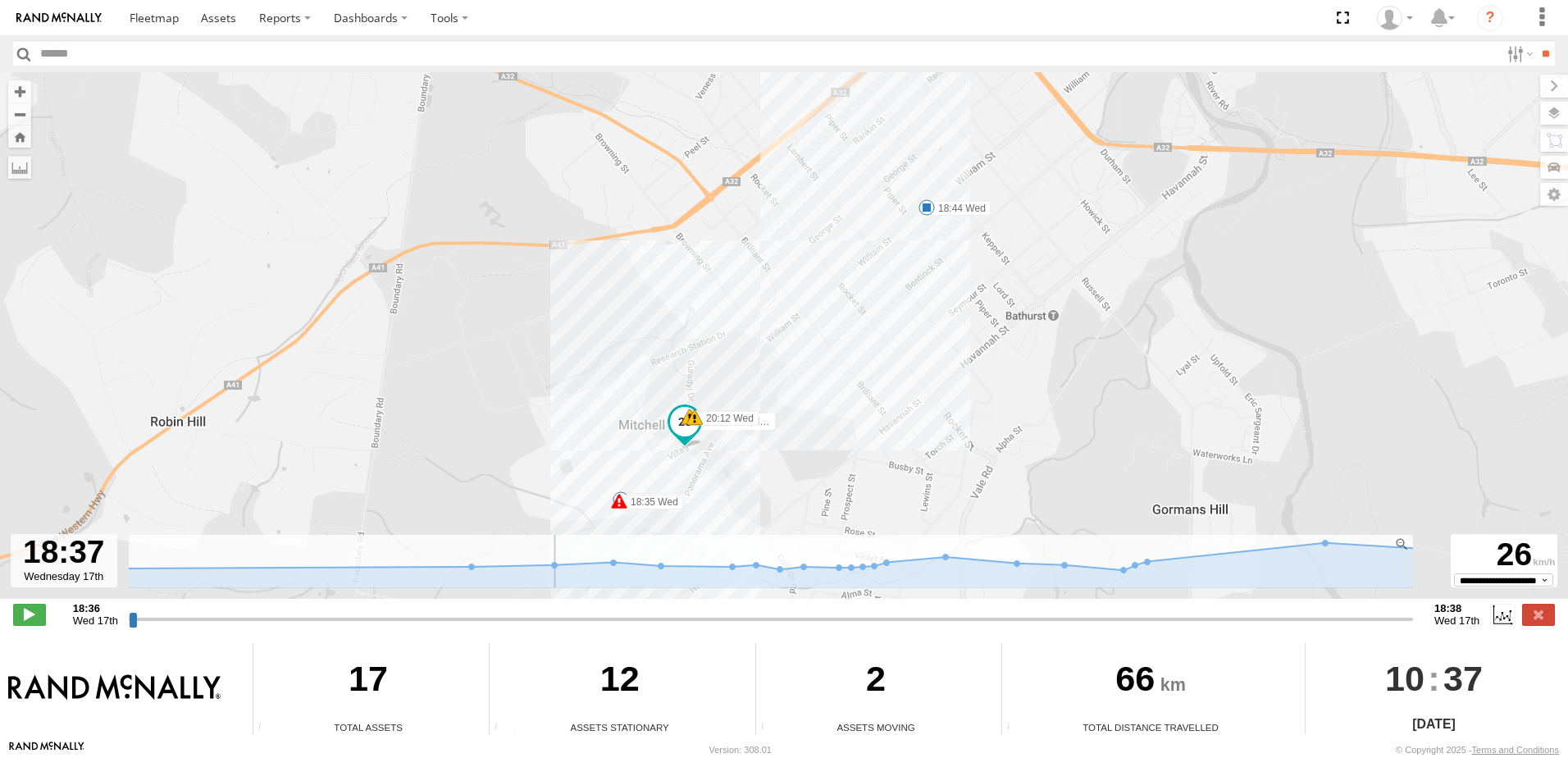
drag, startPoint x: 148, startPoint y: 624, endPoint x: 550, endPoint y: 591, distance: 403.4
type input "**********"
click at [550, 611] on input "range" at bounding box center [770, 618] width 1284 height 16
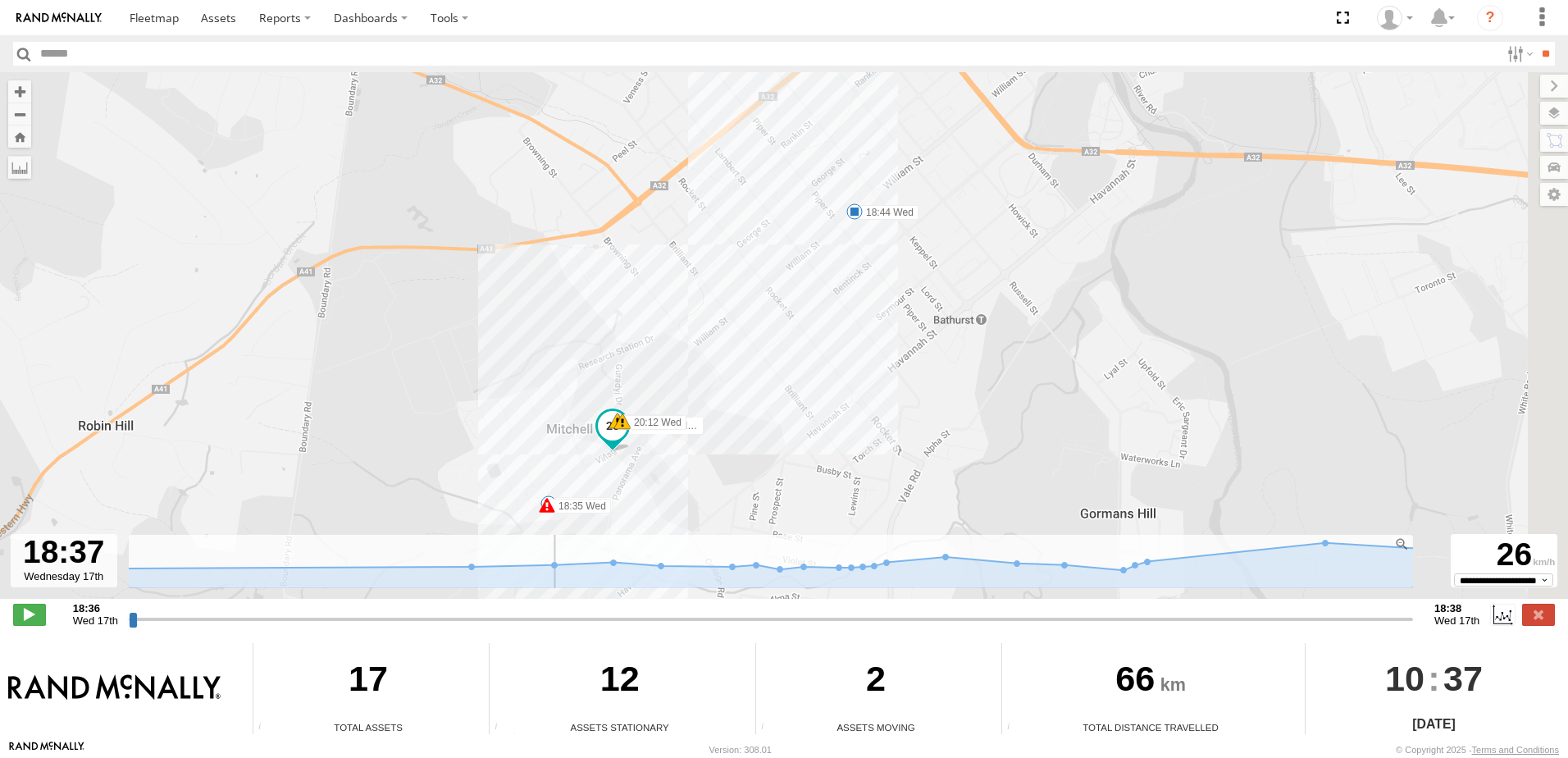
drag, startPoint x: 550, startPoint y: 591, endPoint x: 473, endPoint y: 596, distance: 77.2
click at [473, 596] on div "CL44NF - Mazda 2 18:35 Wed 18:37 Wed 18:44 Wed 20:12 Wed 20:14 Wed" at bounding box center [784, 343] width 1568 height 544
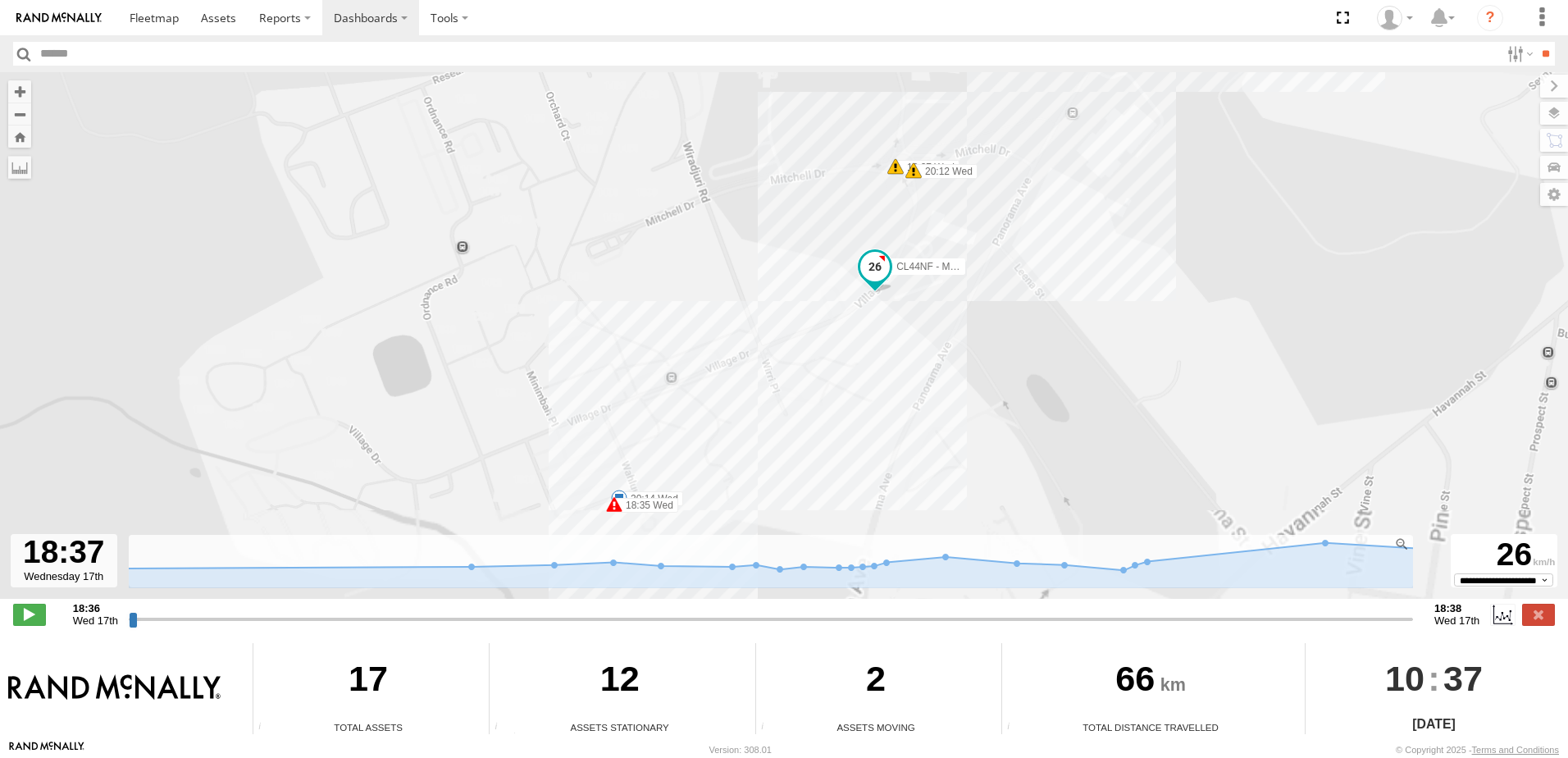
drag, startPoint x: 505, startPoint y: 430, endPoint x: 363, endPoint y: 15, distance: 438.6
click at [378, 68] on body "?" at bounding box center [784, 379] width 1568 height 758
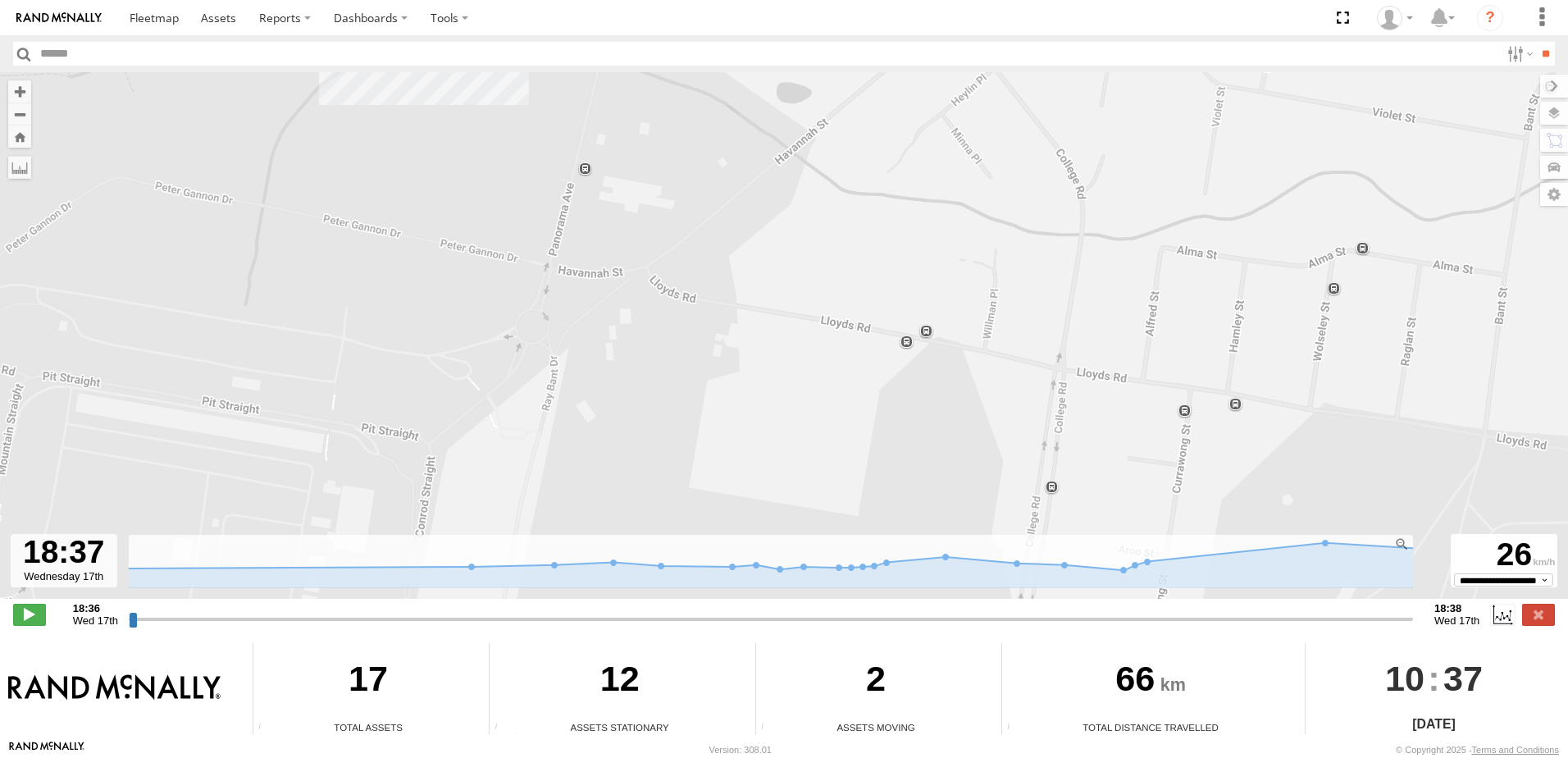
click at [103, 384] on div "CL44NF - Mazda 2 18:35 Wed 18:37 Wed 18:44 Wed 20:12 Wed 20:14 Wed" at bounding box center [784, 343] width 1568 height 544
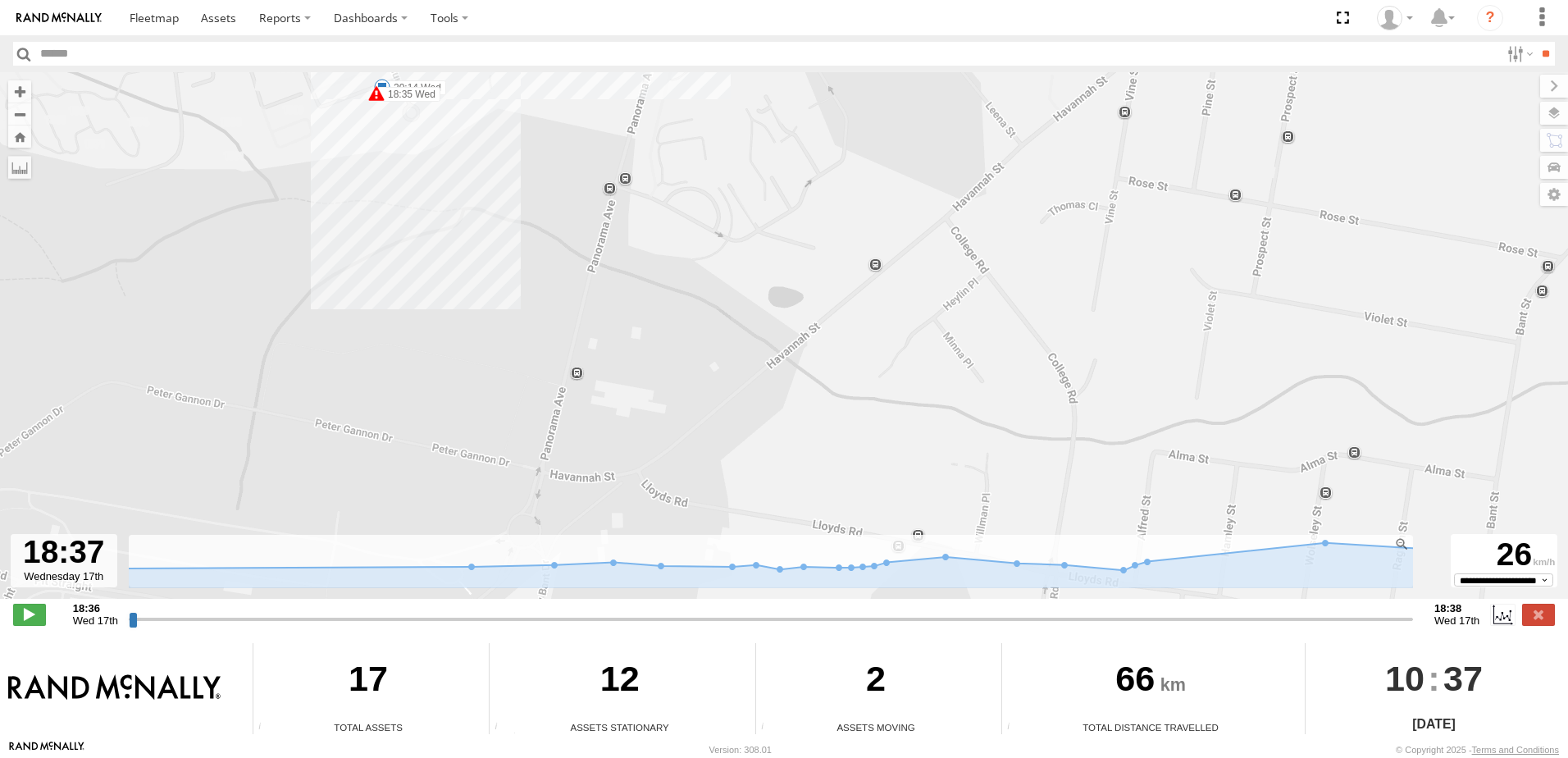
drag, startPoint x: 268, startPoint y: 196, endPoint x: 262, endPoint y: 402, distance: 206.1
click at [262, 402] on div "CL44NF - Mazda 2 18:35 Wed 18:37 Wed 18:44 Wed 20:12 Wed 20:14 Wed" at bounding box center [784, 343] width 1568 height 544
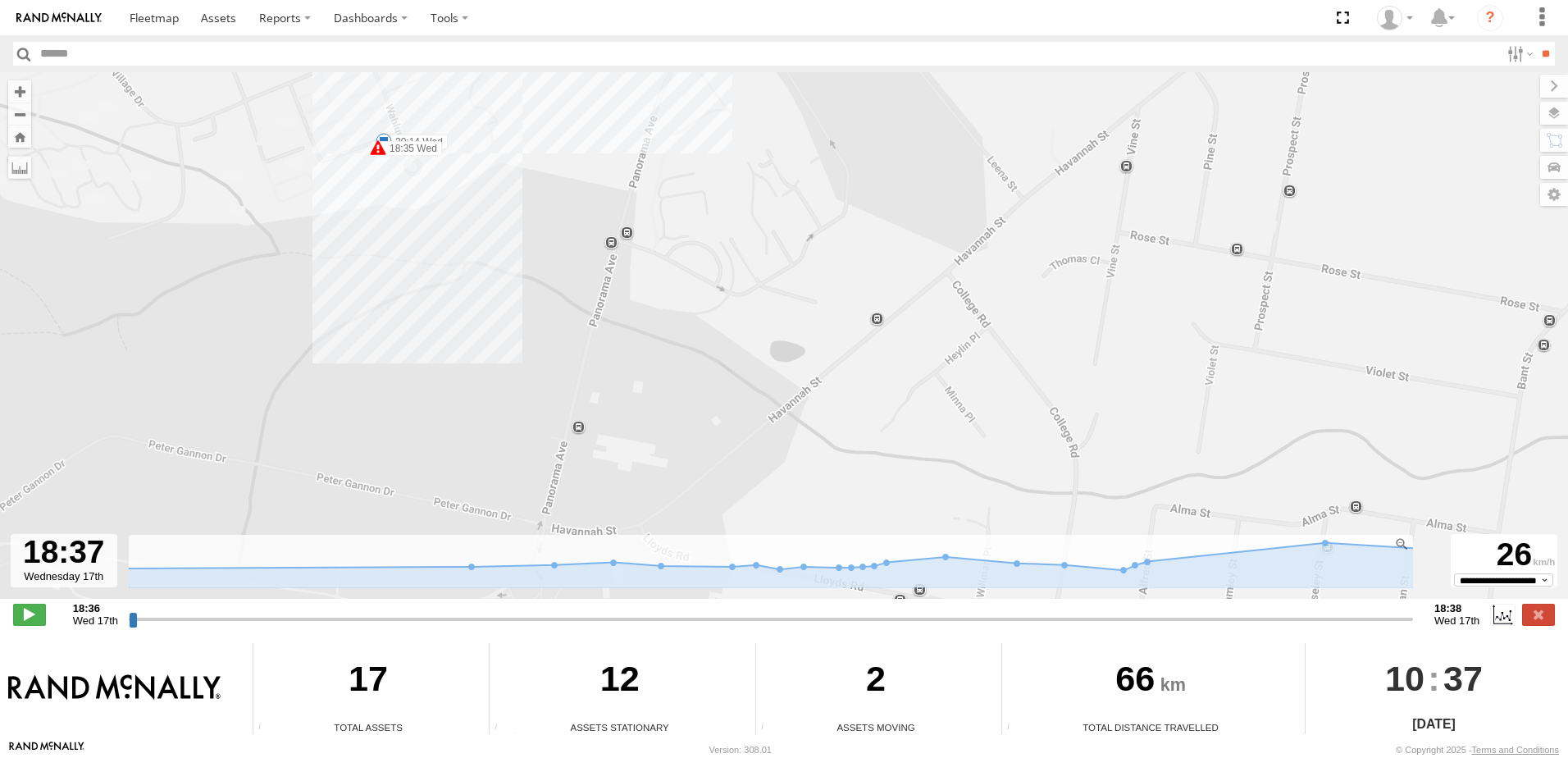
drag, startPoint x: 272, startPoint y: 352, endPoint x: 307, endPoint y: 480, distance: 132.7
click at [308, 480] on div "CL44NF - Mazda 2 18:35 Wed 18:37 Wed 18:44 Wed 20:12 Wed 20:14 Wed" at bounding box center [784, 343] width 1568 height 544
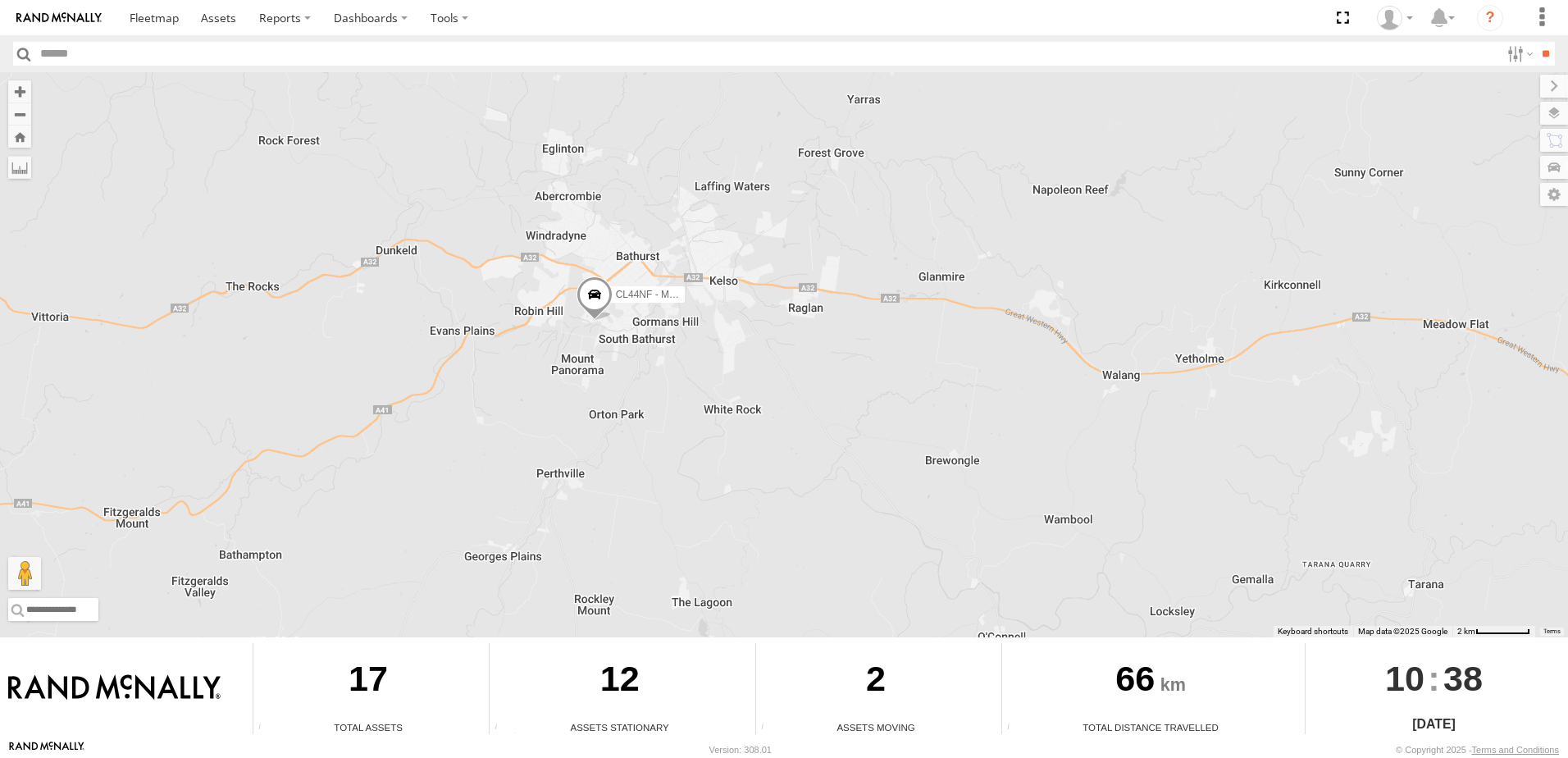
drag, startPoint x: 692, startPoint y: 415, endPoint x: 630, endPoint y: 404, distance: 63.0
click at [630, 404] on div "CL44NF - Mazda 2" at bounding box center [784, 355] width 1568 height 565
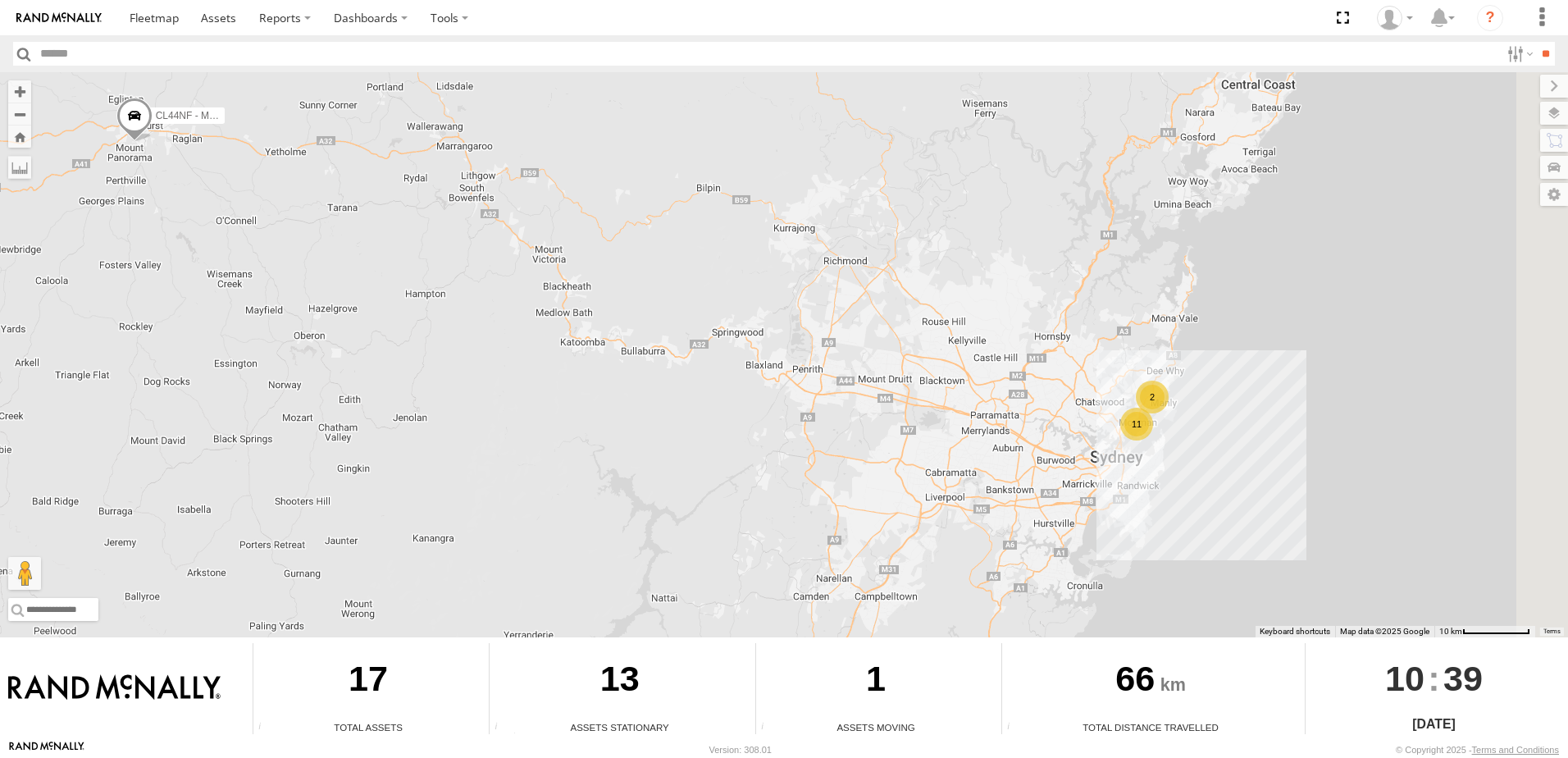
drag, startPoint x: 742, startPoint y: 412, endPoint x: 602, endPoint y: 339, distance: 157.9
click at [602, 339] on div "11 CL44NF - Mazda 2 2" at bounding box center [784, 355] width 1568 height 565
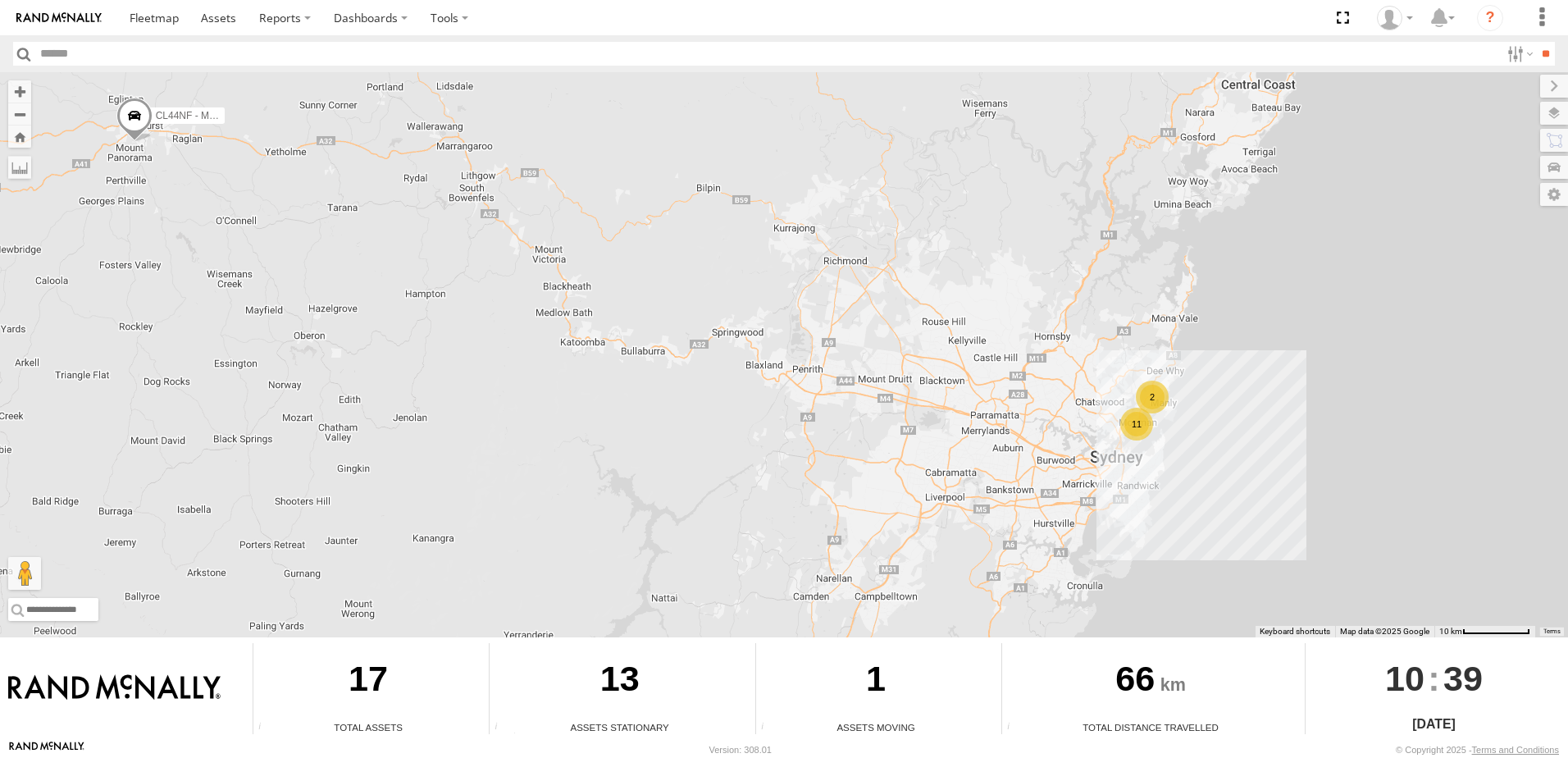
drag, startPoint x: 1184, startPoint y: 422, endPoint x: 1139, endPoint y: 427, distance: 45.3
click at [1139, 427] on div "11 CL44NF - Mazda 2 2" at bounding box center [784, 355] width 1568 height 565
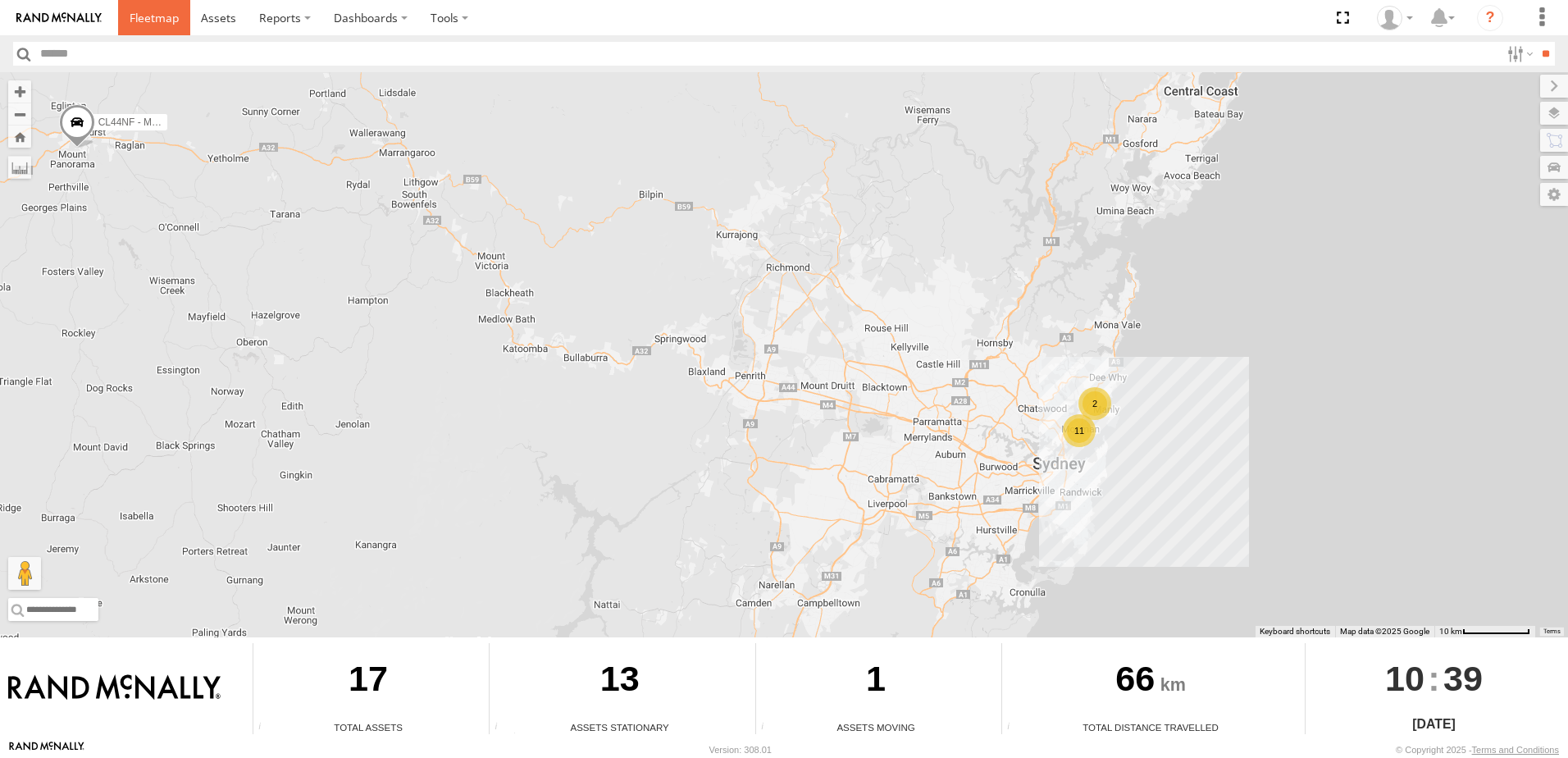
click at [151, 6] on link at bounding box center [154, 17] width 72 height 36
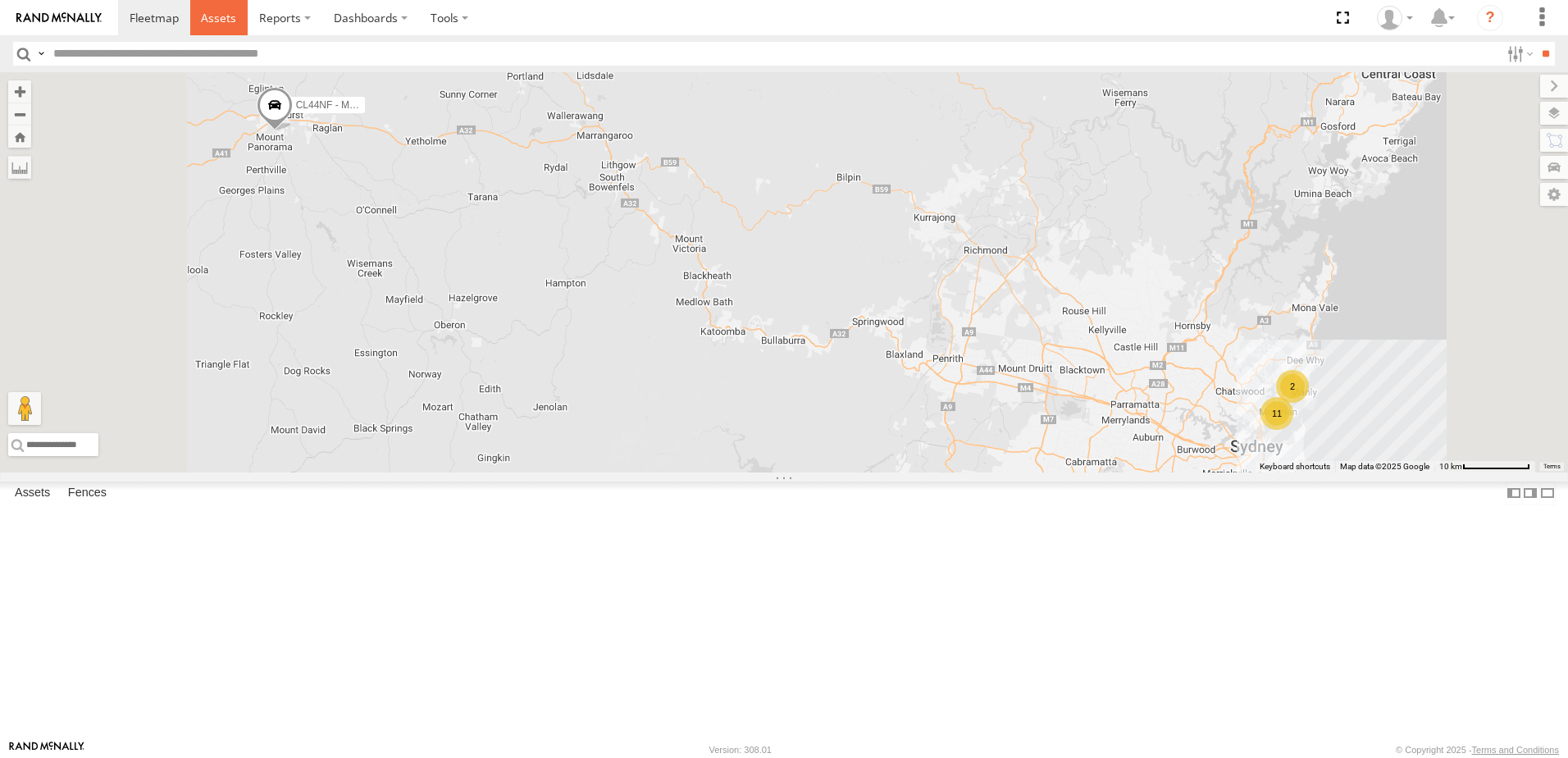
click at [235, 16] on link at bounding box center [219, 17] width 58 height 36
